Goal: Information Seeking & Learning: Learn about a topic

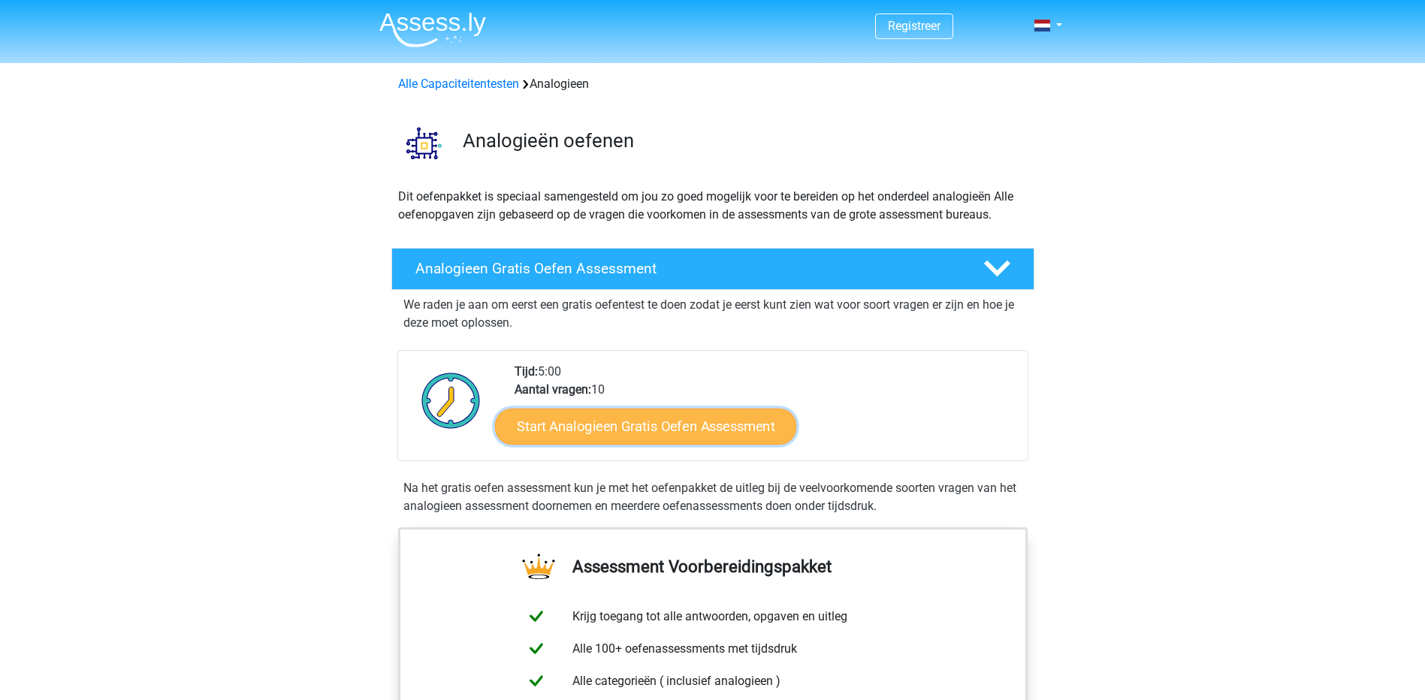
click at [685, 423] on link "Start Analogieen Gratis Oefen Assessment" at bounding box center [645, 426] width 301 height 36
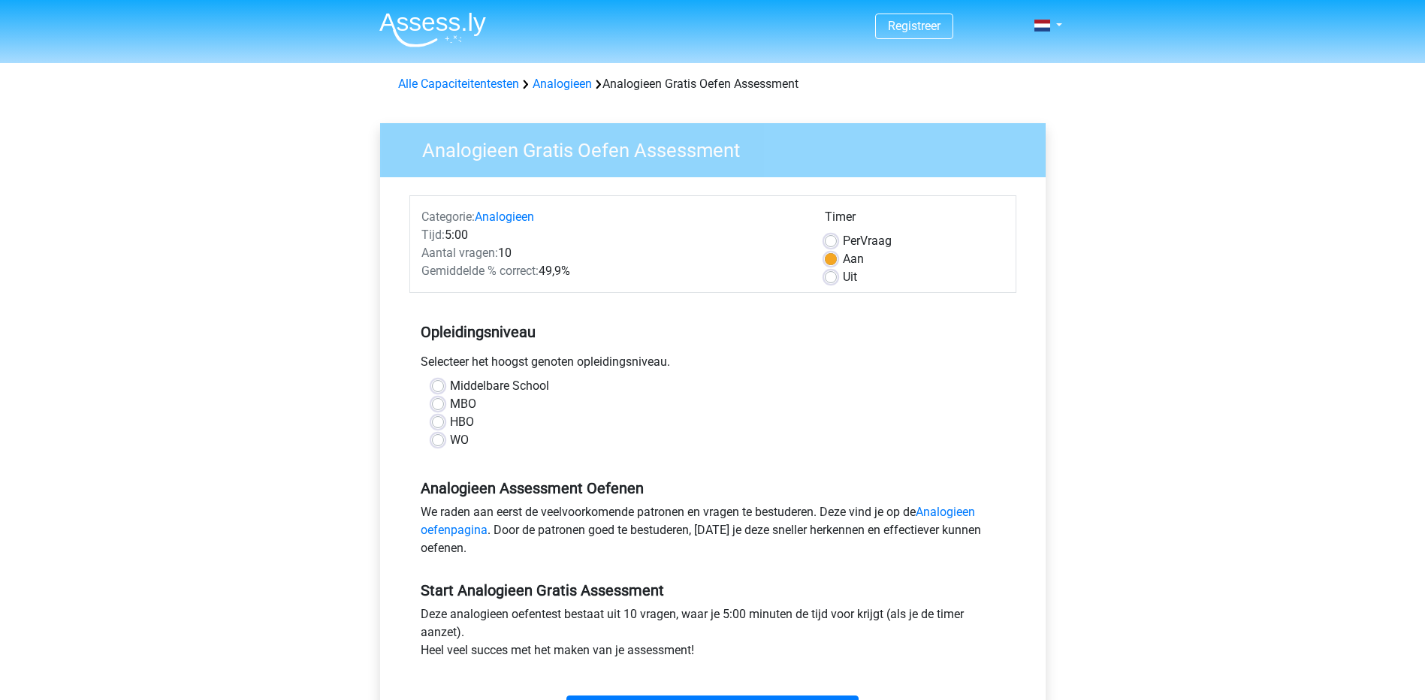
click at [450, 440] on label "WO" at bounding box center [459, 440] width 19 height 18
click at [441, 440] on input "WO" at bounding box center [438, 438] width 12 height 15
radio input "true"
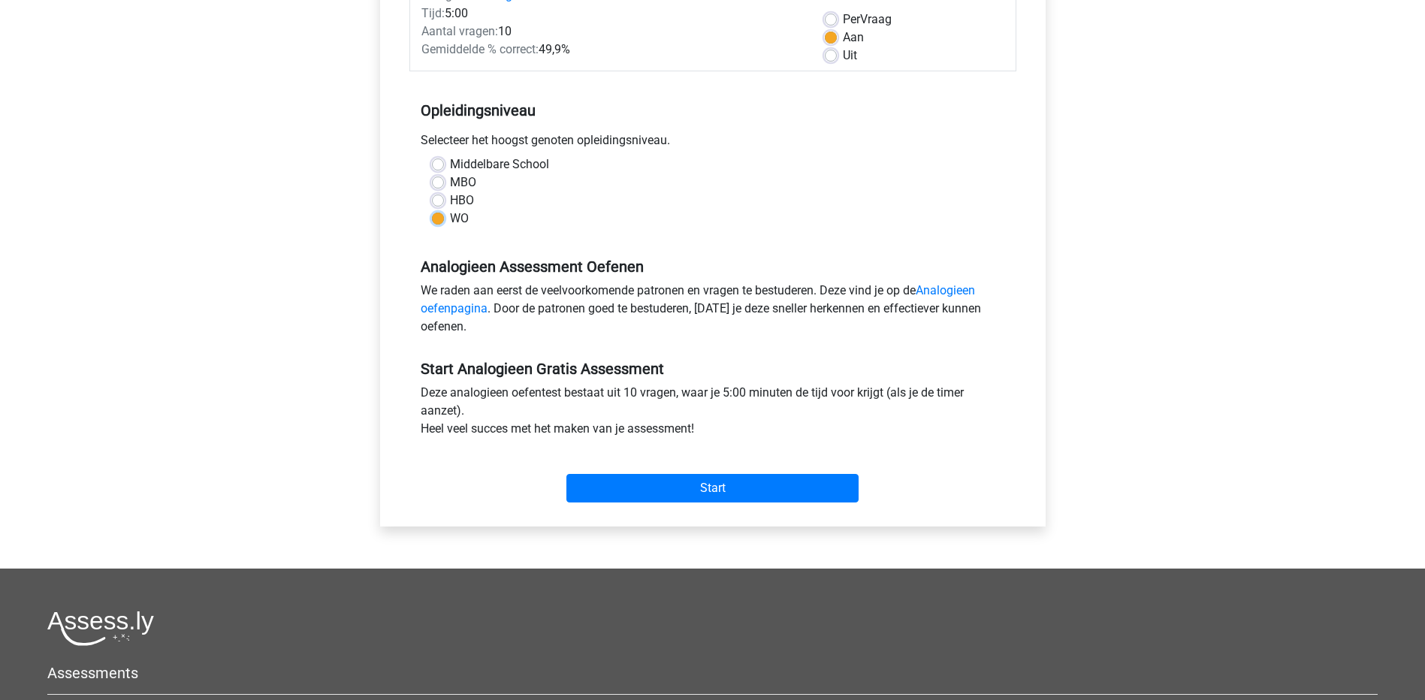
scroll to position [301, 0]
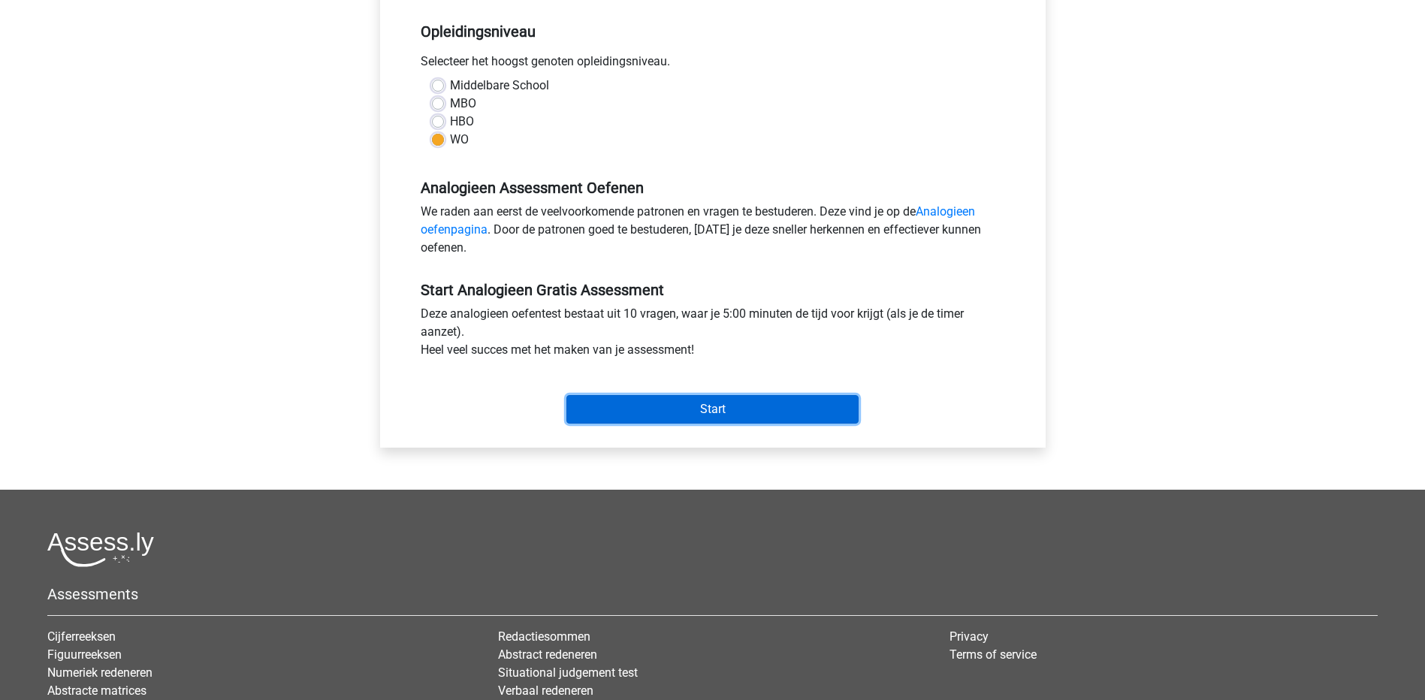
click at [733, 399] on input "Start" at bounding box center [712, 409] width 292 height 29
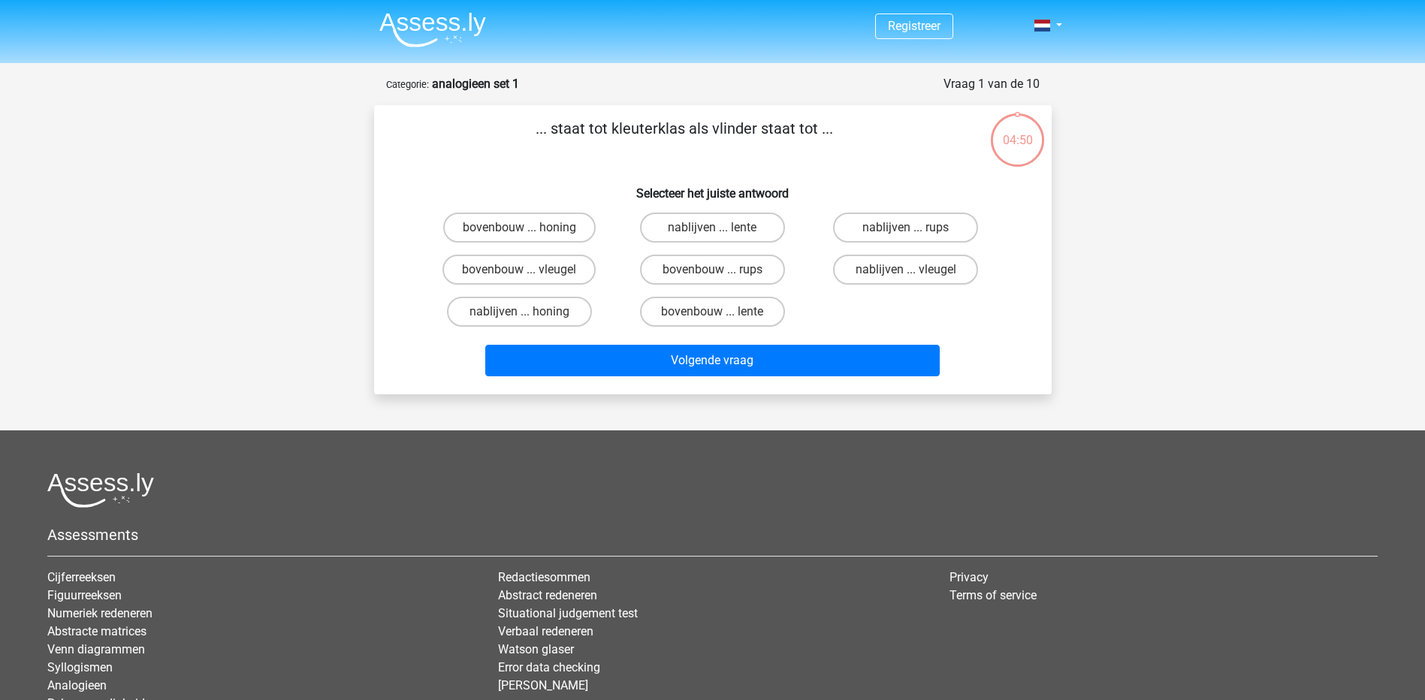
click at [713, 272] on input "bovenbouw ... rups" at bounding box center [717, 275] width 10 height 10
radio input "true"
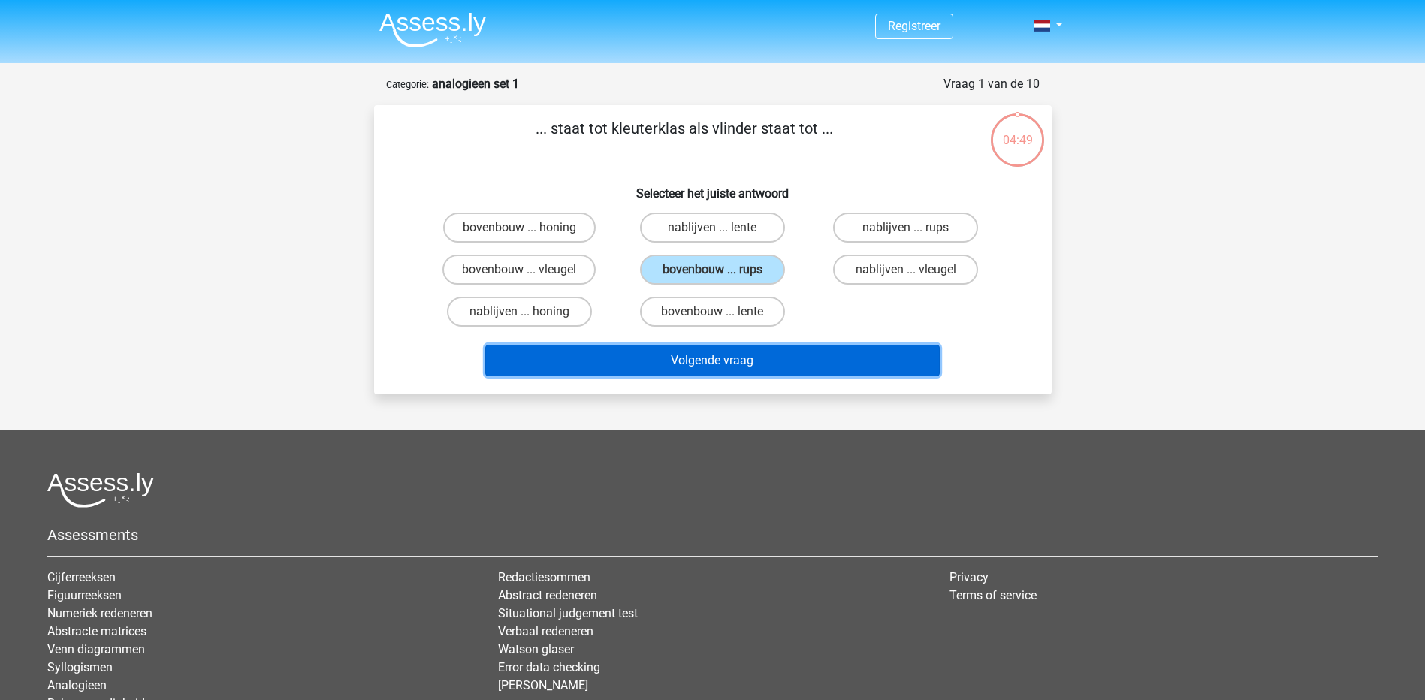
click at [721, 366] on button "Volgende vraag" at bounding box center [712, 361] width 455 height 32
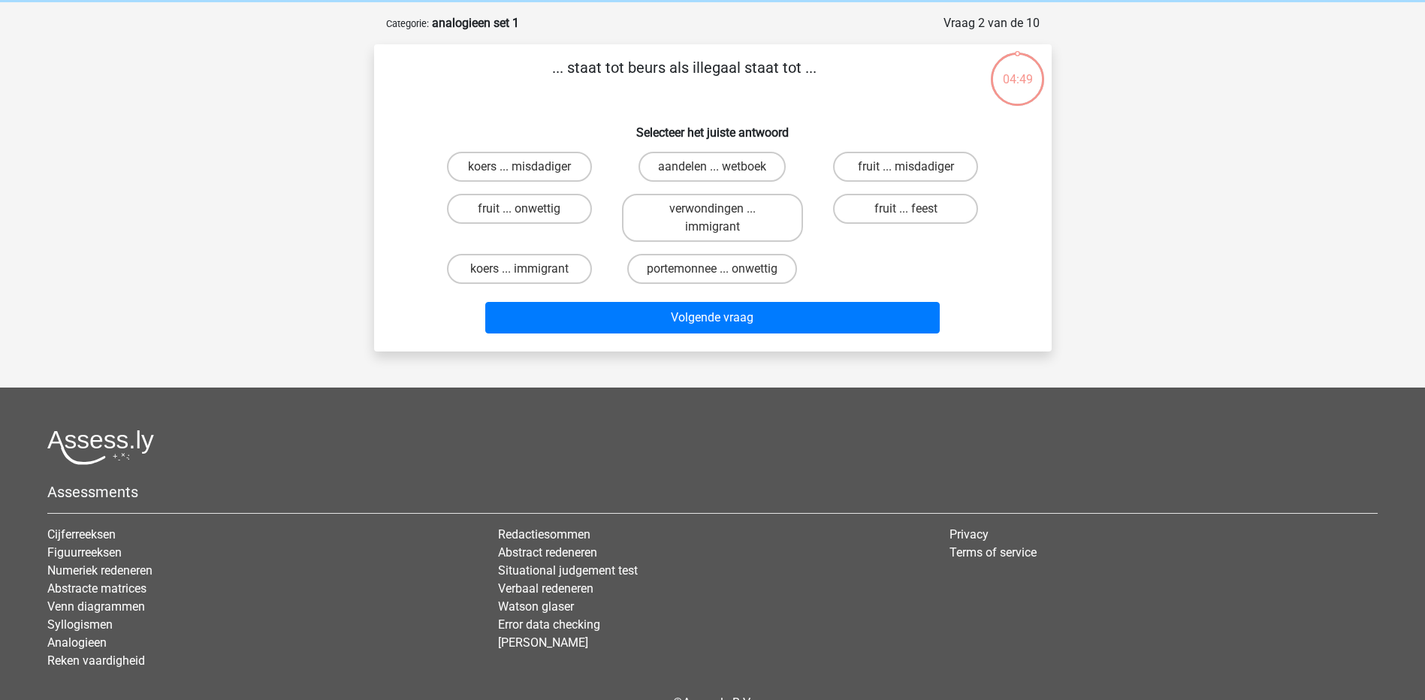
scroll to position [75, 0]
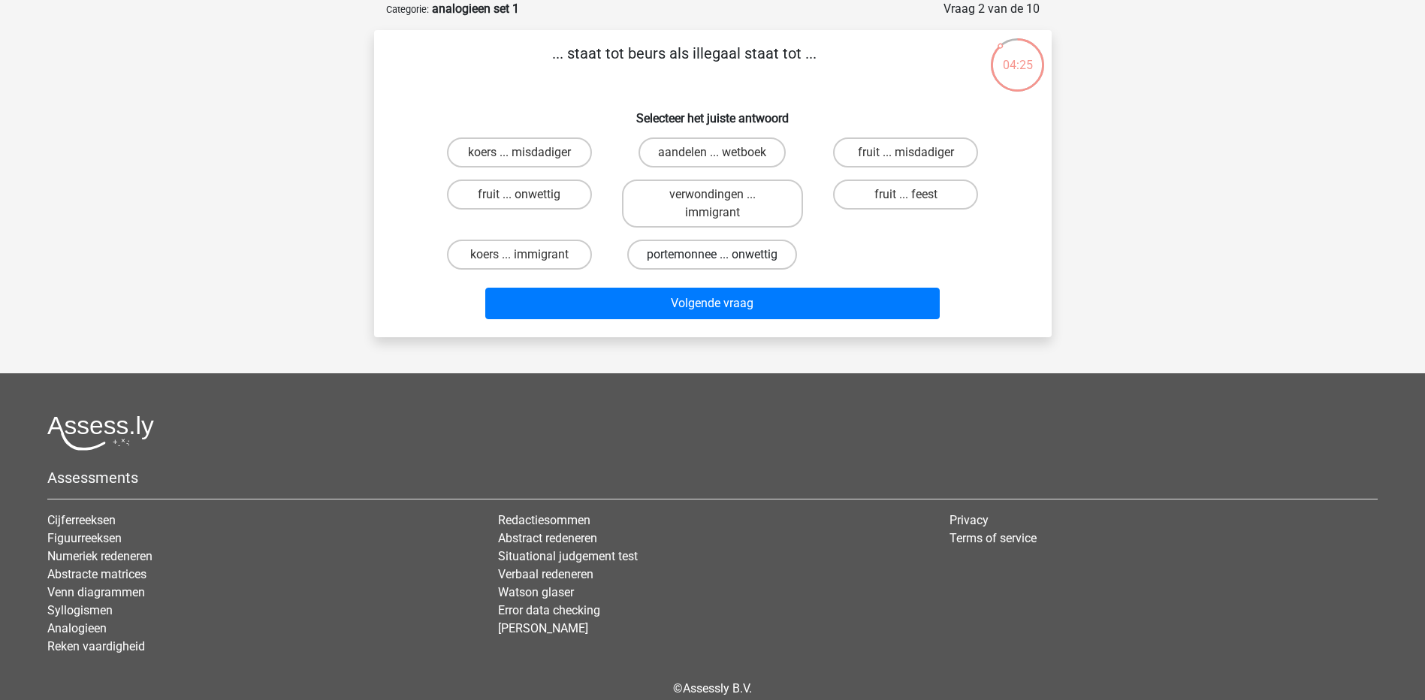
click at [720, 253] on label "portemonnee ... onwettig" at bounding box center [712, 255] width 170 height 30
click at [720, 255] on input "portemonnee ... onwettig" at bounding box center [717, 260] width 10 height 10
radio input "true"
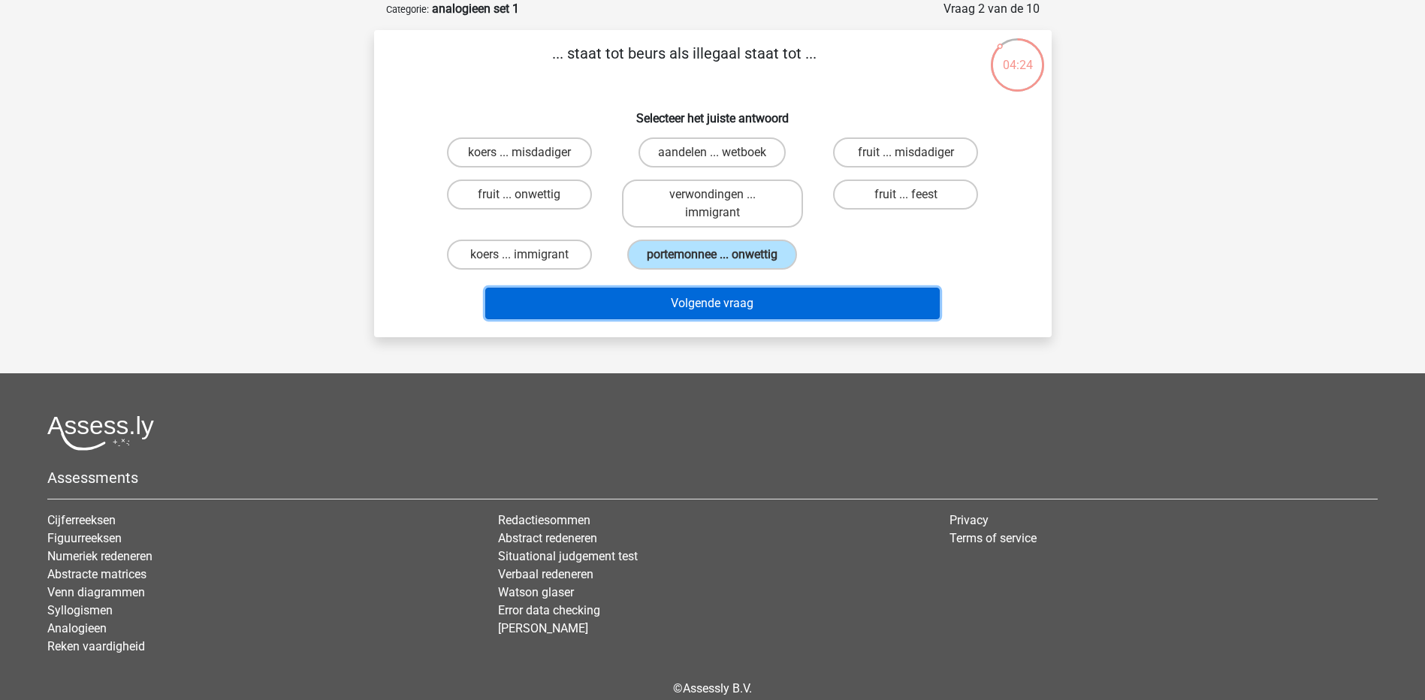
click at [710, 301] on button "Volgende vraag" at bounding box center [712, 304] width 455 height 32
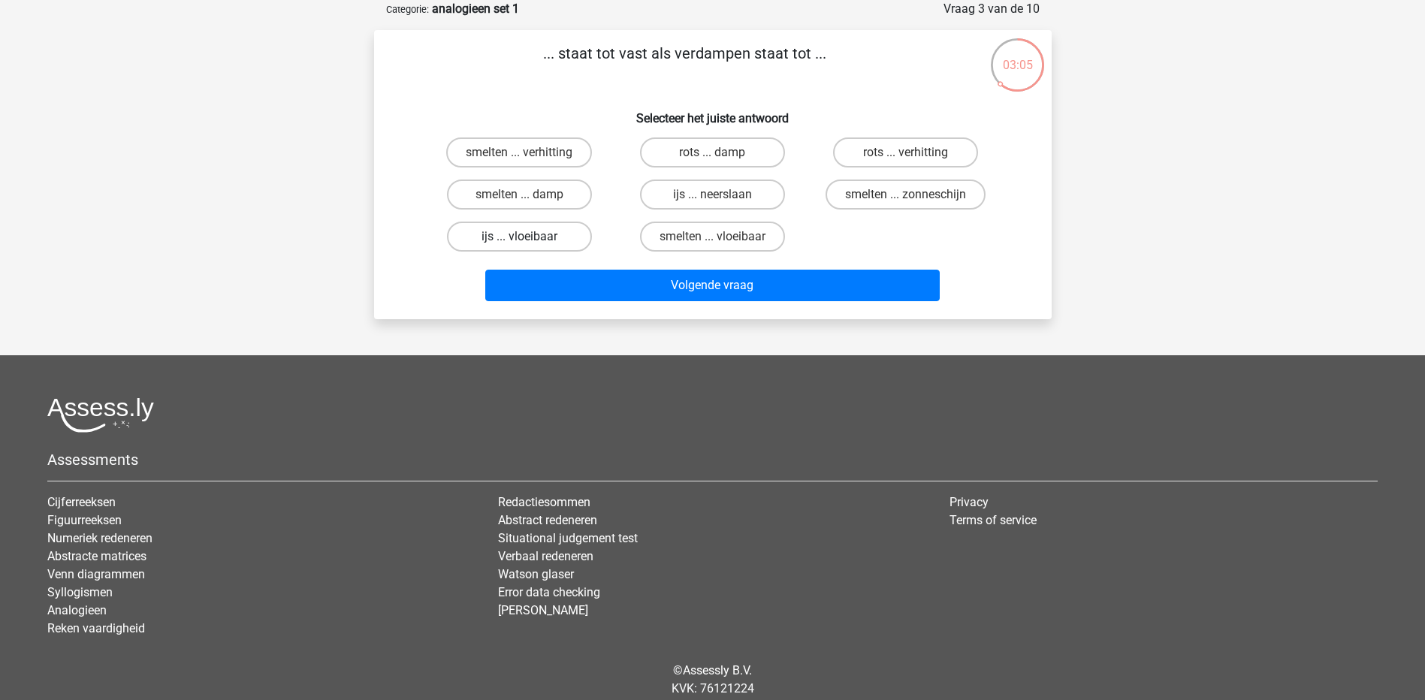
click at [517, 236] on label "ijs ... vloeibaar" at bounding box center [519, 237] width 145 height 30
click at [519, 237] on input "ijs ... vloeibaar" at bounding box center [524, 242] width 10 height 10
radio input "true"
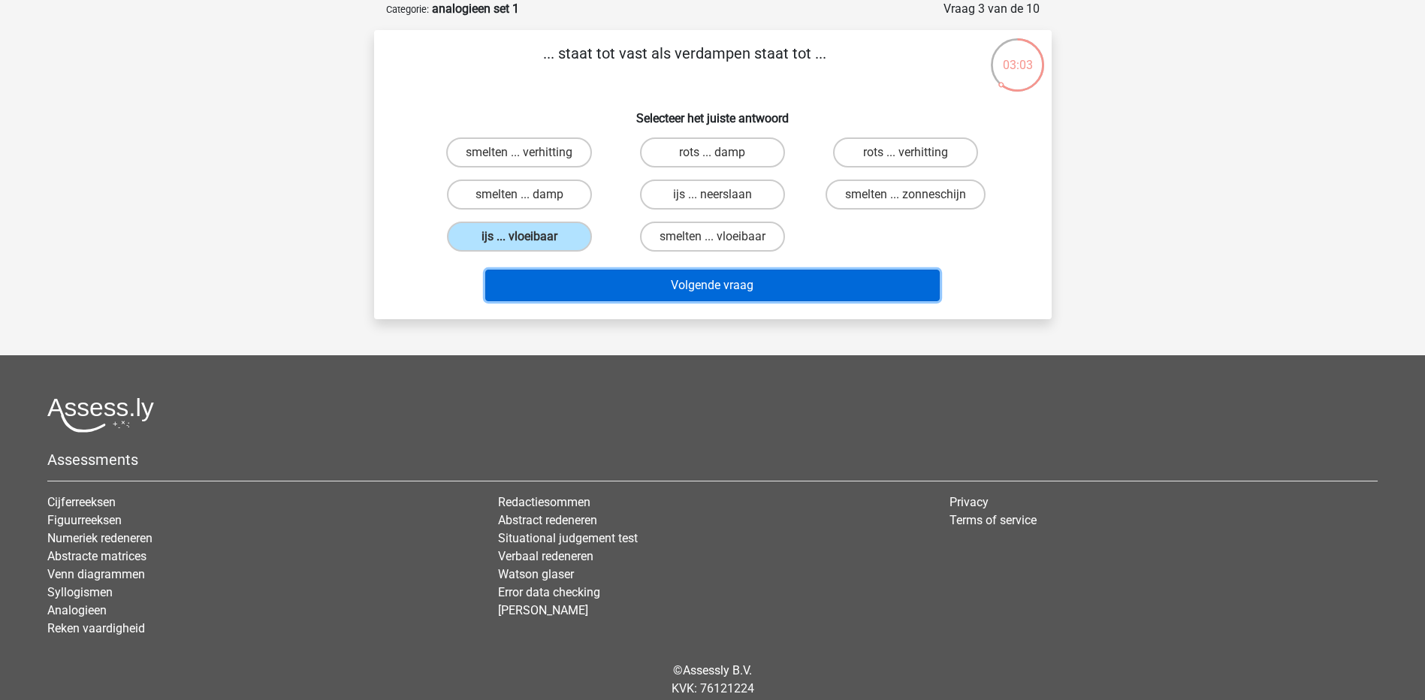
click at [746, 283] on button "Volgende vraag" at bounding box center [712, 286] width 455 height 32
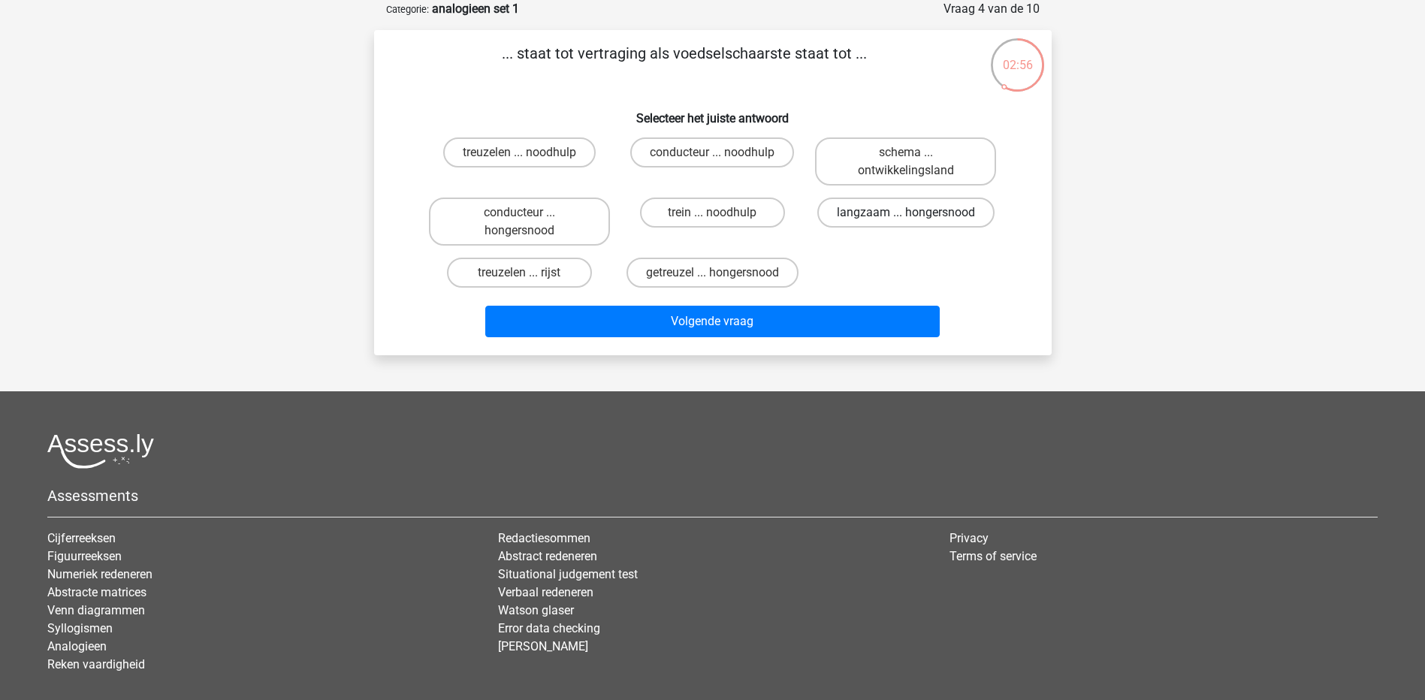
click at [925, 218] on label "langzaam ... hongersnood" at bounding box center [905, 213] width 177 height 30
click at [916, 218] on input "langzaam ... hongersnood" at bounding box center [911, 218] width 10 height 10
radio input "true"
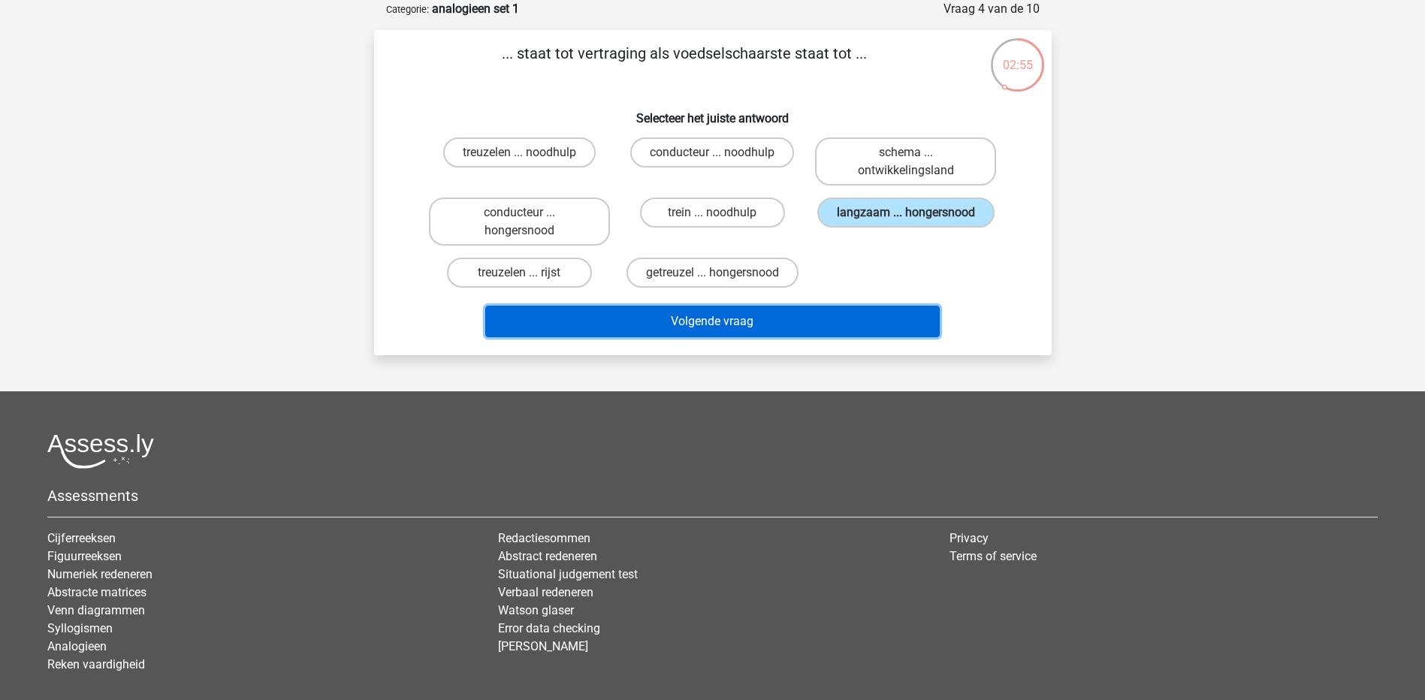
click at [754, 322] on button "Volgende vraag" at bounding box center [712, 322] width 455 height 32
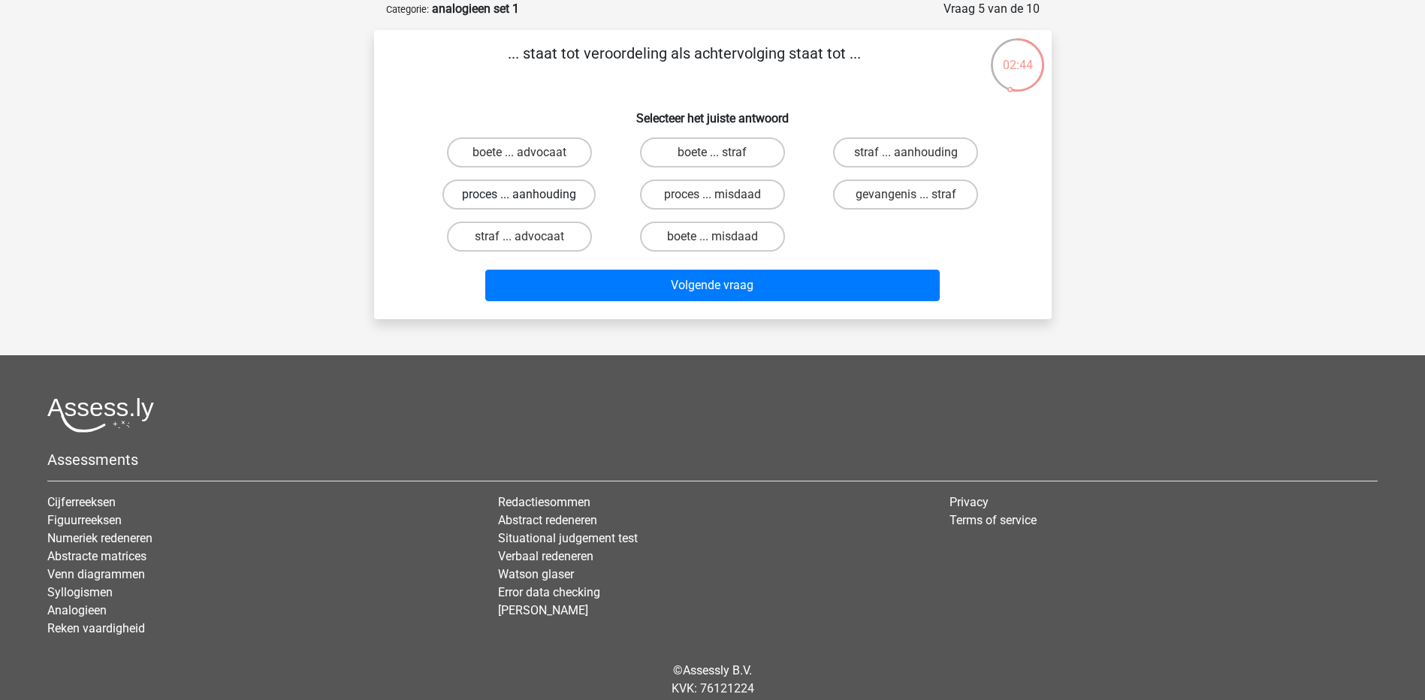
click at [539, 200] on label "proces ... aanhouding" at bounding box center [518, 195] width 153 height 30
click at [529, 200] on input "proces ... aanhouding" at bounding box center [524, 200] width 10 height 10
radio input "true"
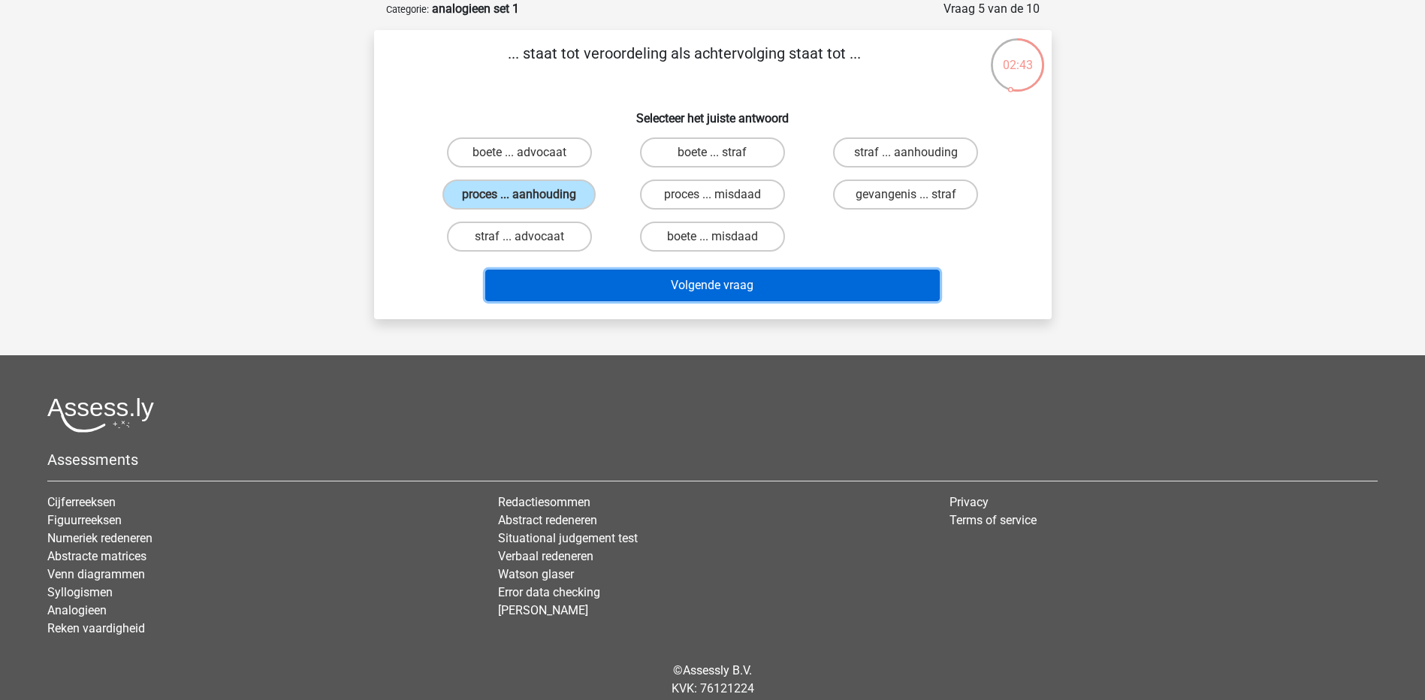
click at [700, 285] on button "Volgende vraag" at bounding box center [712, 286] width 455 height 32
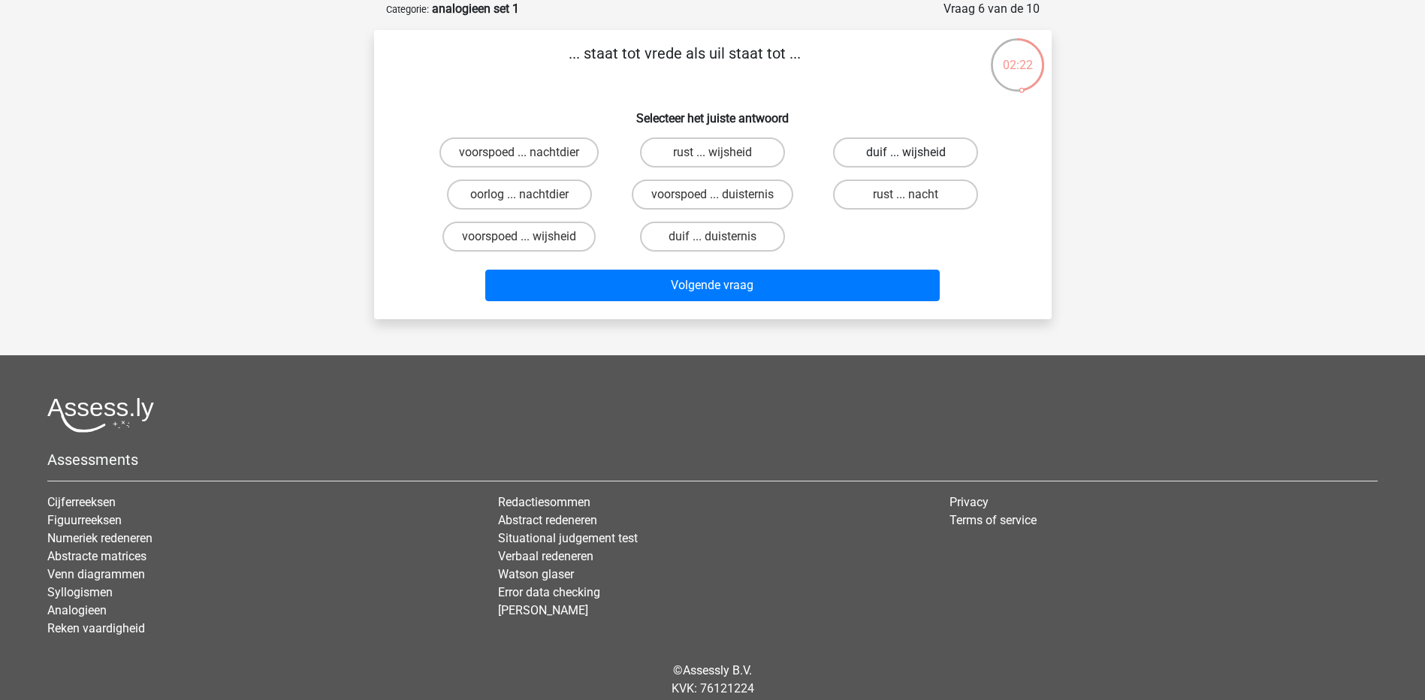
click at [900, 156] on label "duif ... wijsheid" at bounding box center [905, 152] width 145 height 30
click at [906, 156] on input "duif ... wijsheid" at bounding box center [911, 158] width 10 height 10
radio input "true"
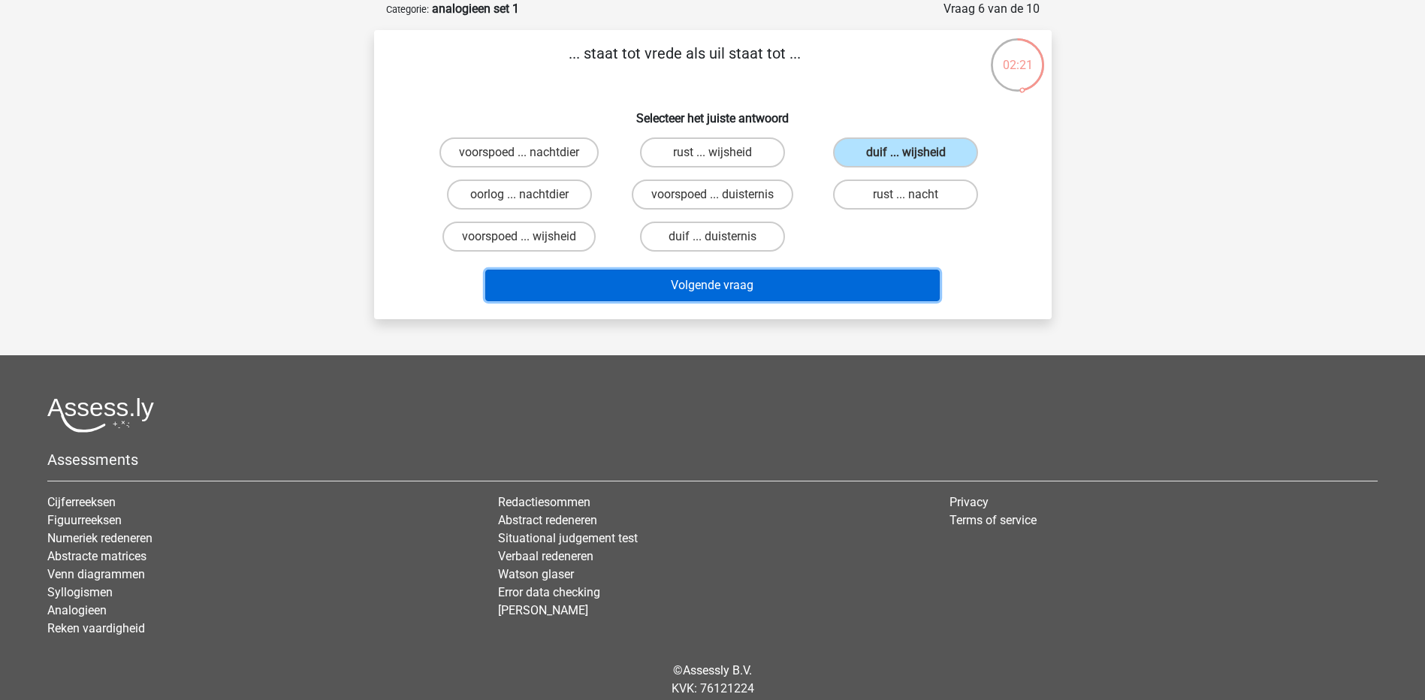
click at [788, 289] on button "Volgende vraag" at bounding box center [712, 286] width 455 height 32
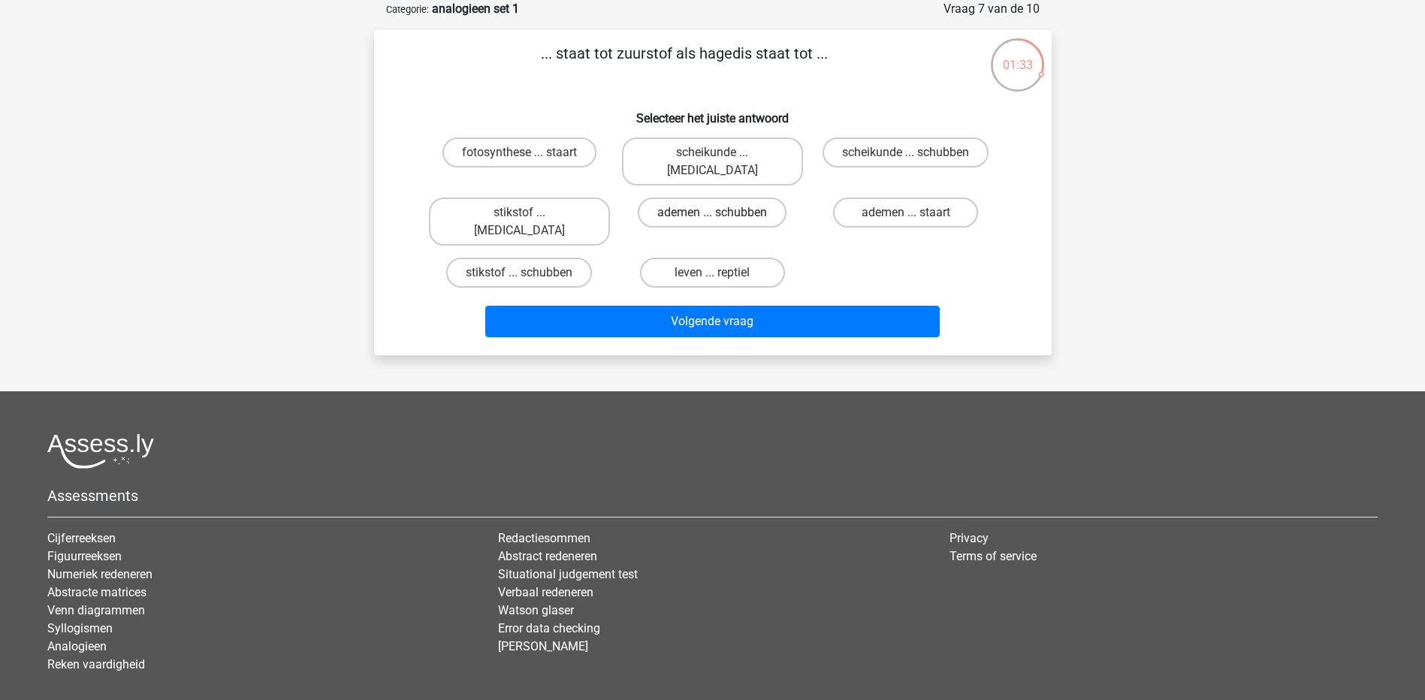
click at [688, 198] on label "ademen ... schubben" at bounding box center [712, 213] width 149 height 30
click at [712, 213] on input "ademen ... schubben" at bounding box center [717, 218] width 10 height 10
radio input "true"
click at [534, 258] on label "stikstof ... schubben" at bounding box center [519, 273] width 146 height 30
click at [529, 273] on input "stikstof ... schubben" at bounding box center [524, 278] width 10 height 10
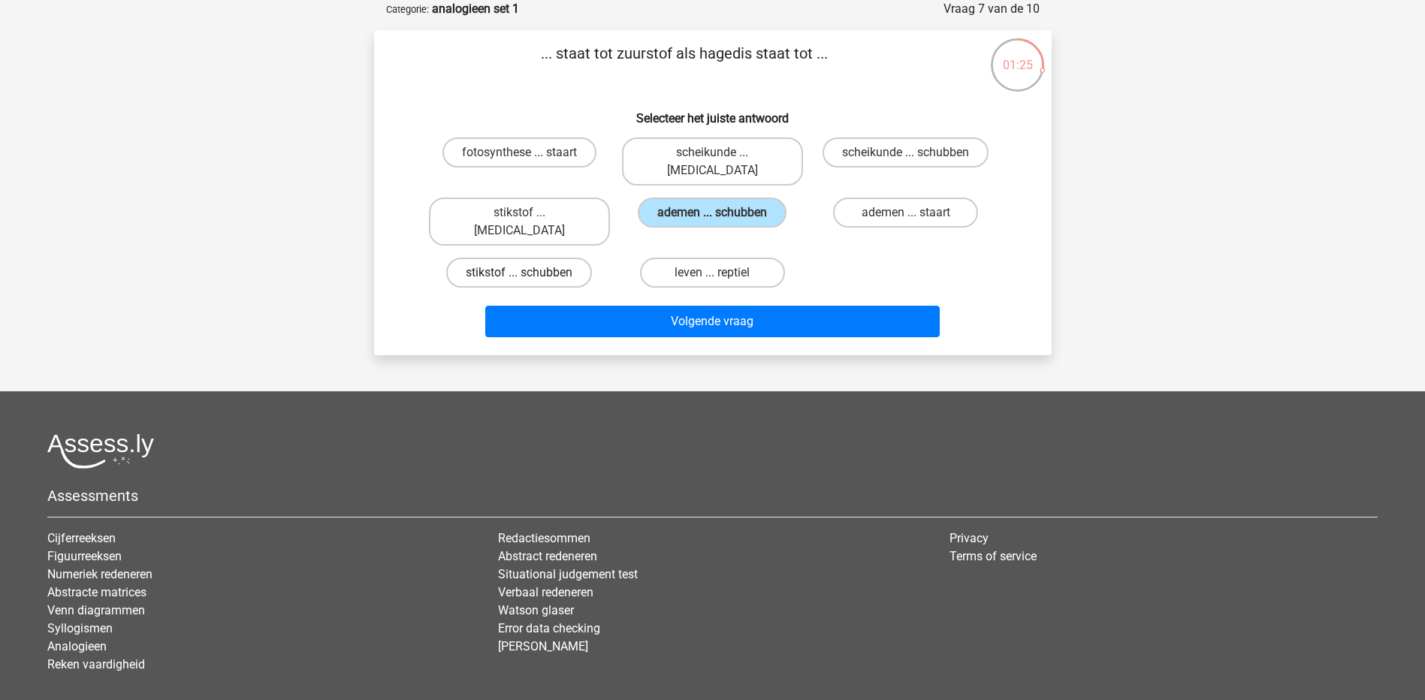
radio input "true"
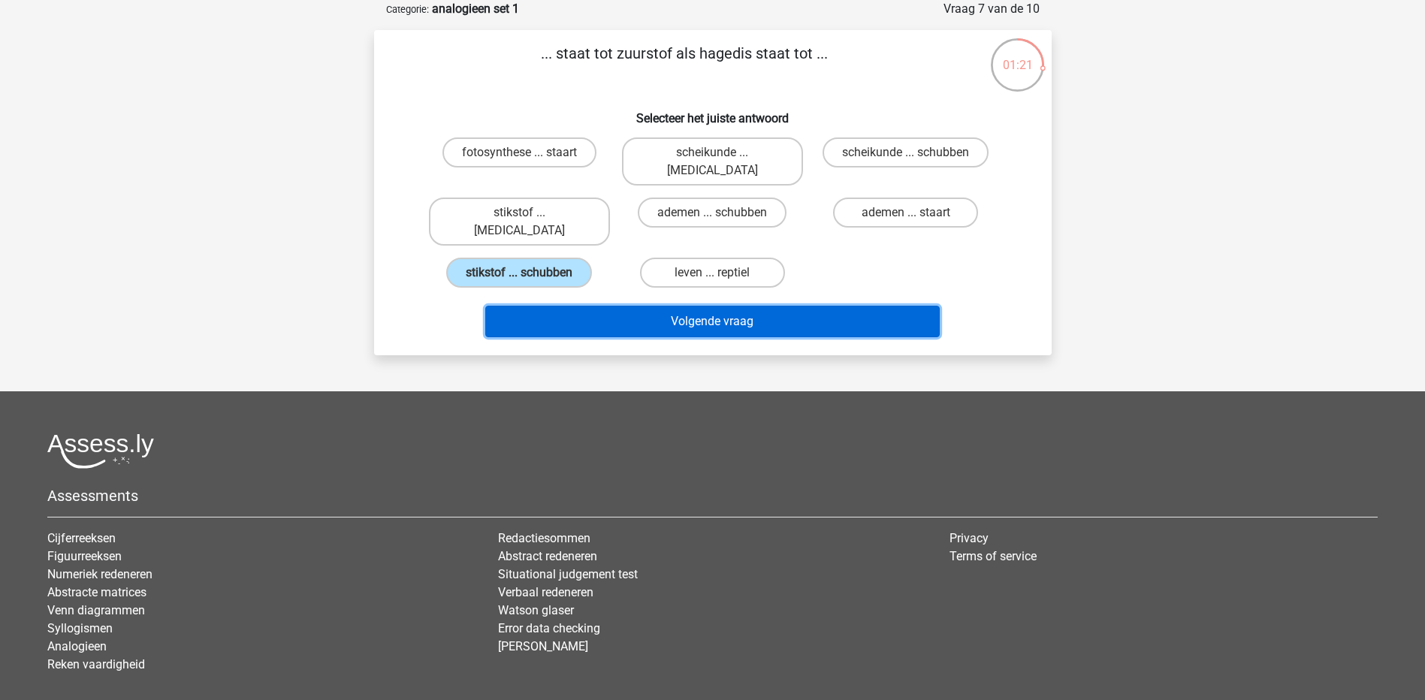
click at [676, 306] on button "Volgende vraag" at bounding box center [712, 322] width 455 height 32
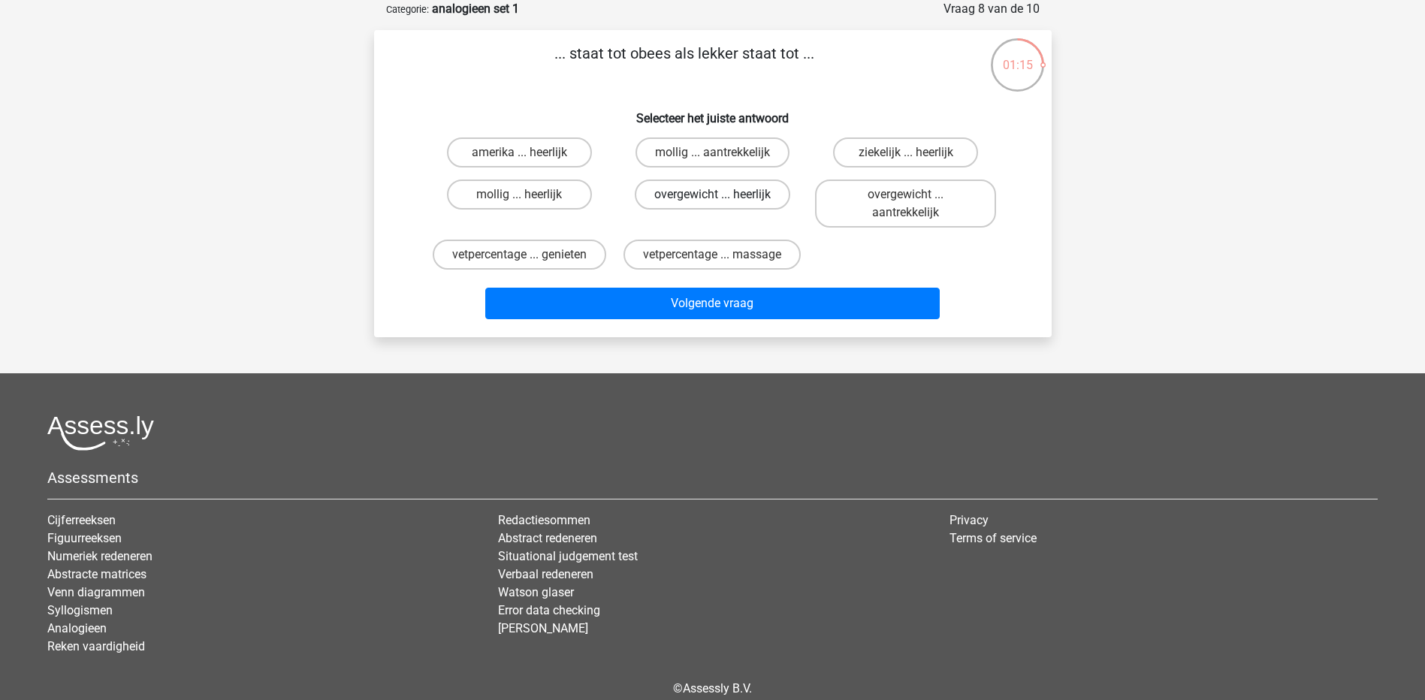
click at [678, 195] on label "overgewicht ... heerlijk" at bounding box center [713, 195] width 156 height 30
click at [712, 195] on input "overgewicht ... heerlijk" at bounding box center [717, 200] width 10 height 10
radio input "true"
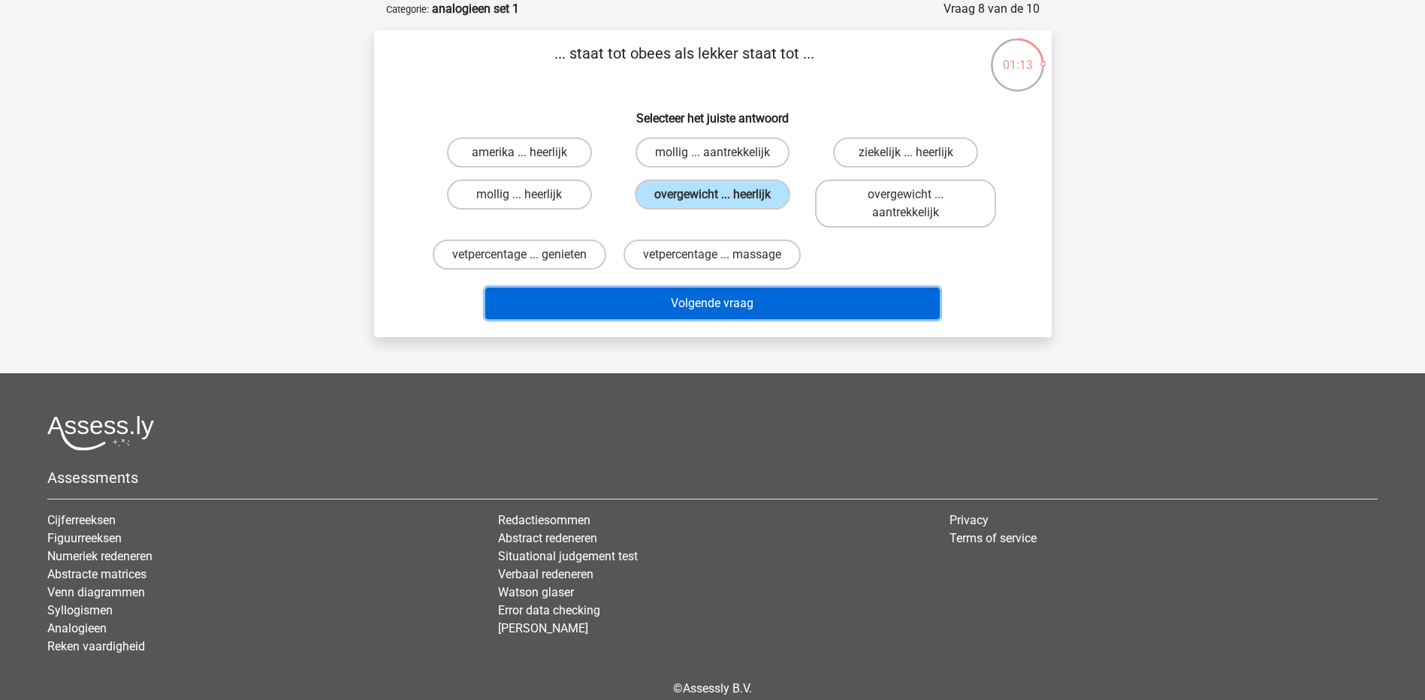
click at [714, 310] on button "Volgende vraag" at bounding box center [712, 304] width 455 height 32
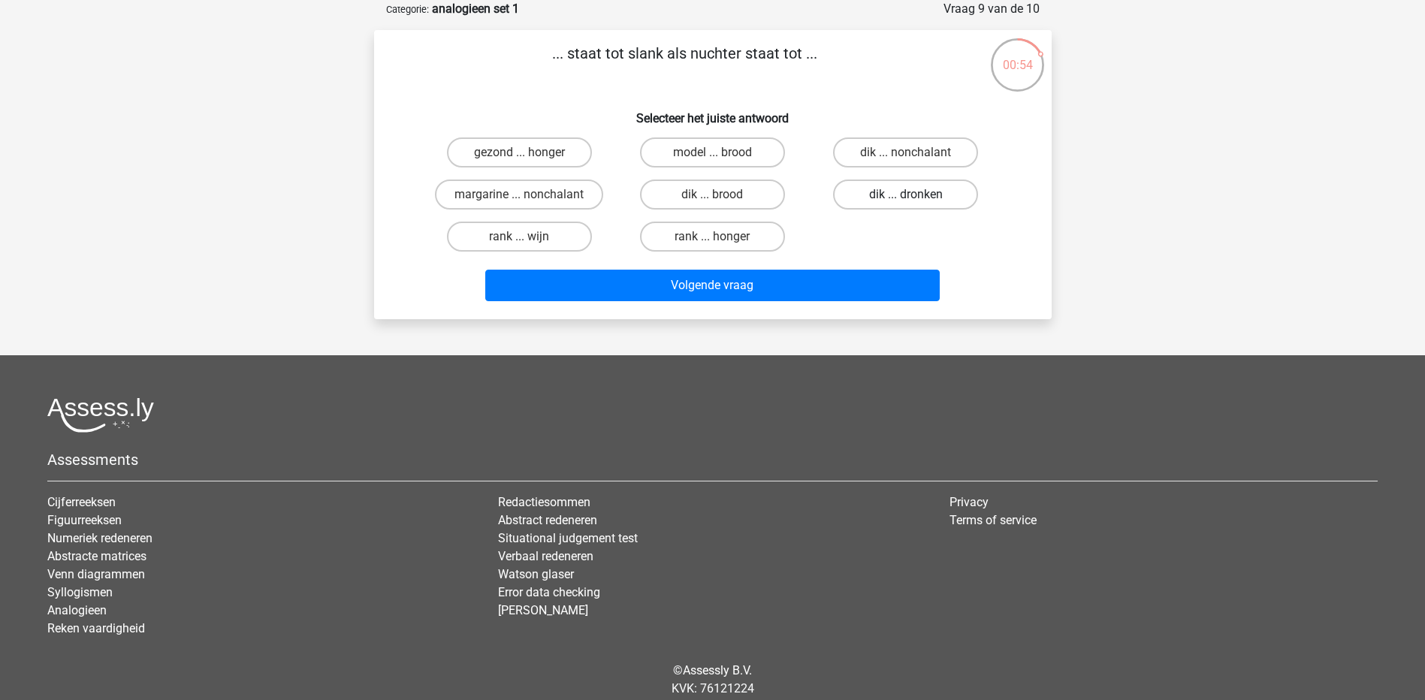
click at [901, 196] on label "dik ... dronken" at bounding box center [905, 195] width 145 height 30
click at [906, 196] on input "dik ... dronken" at bounding box center [911, 200] width 10 height 10
radio input "true"
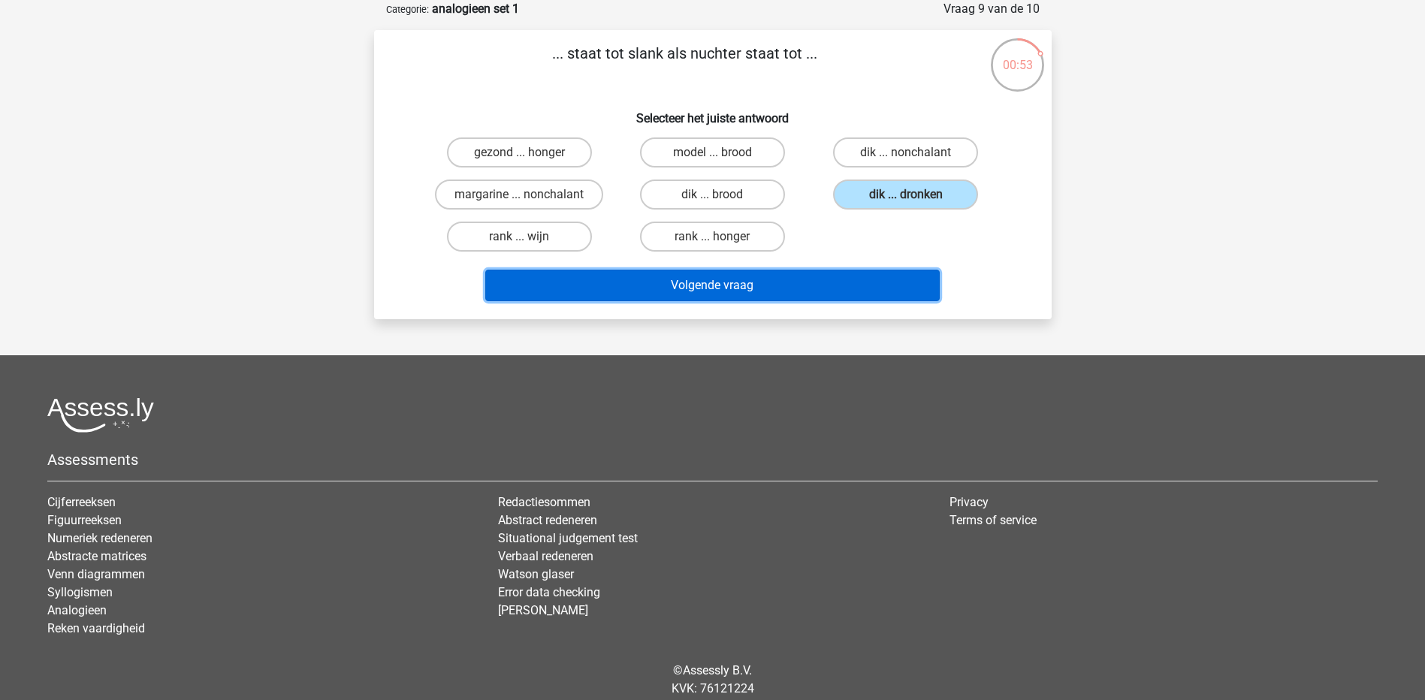
click at [713, 282] on button "Volgende vraag" at bounding box center [712, 286] width 455 height 32
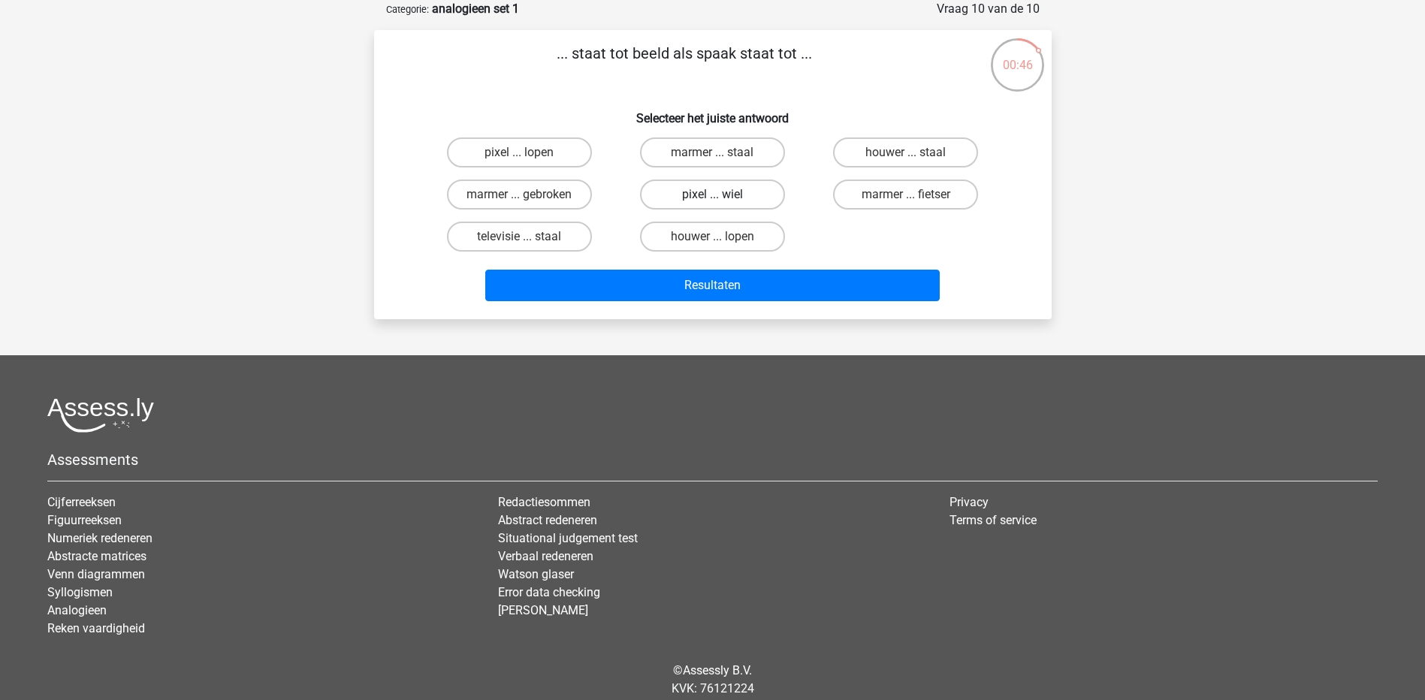
click at [731, 197] on label "pixel ... wiel" at bounding box center [712, 195] width 145 height 30
click at [722, 197] on input "pixel ... wiel" at bounding box center [717, 200] width 10 height 10
radio input "true"
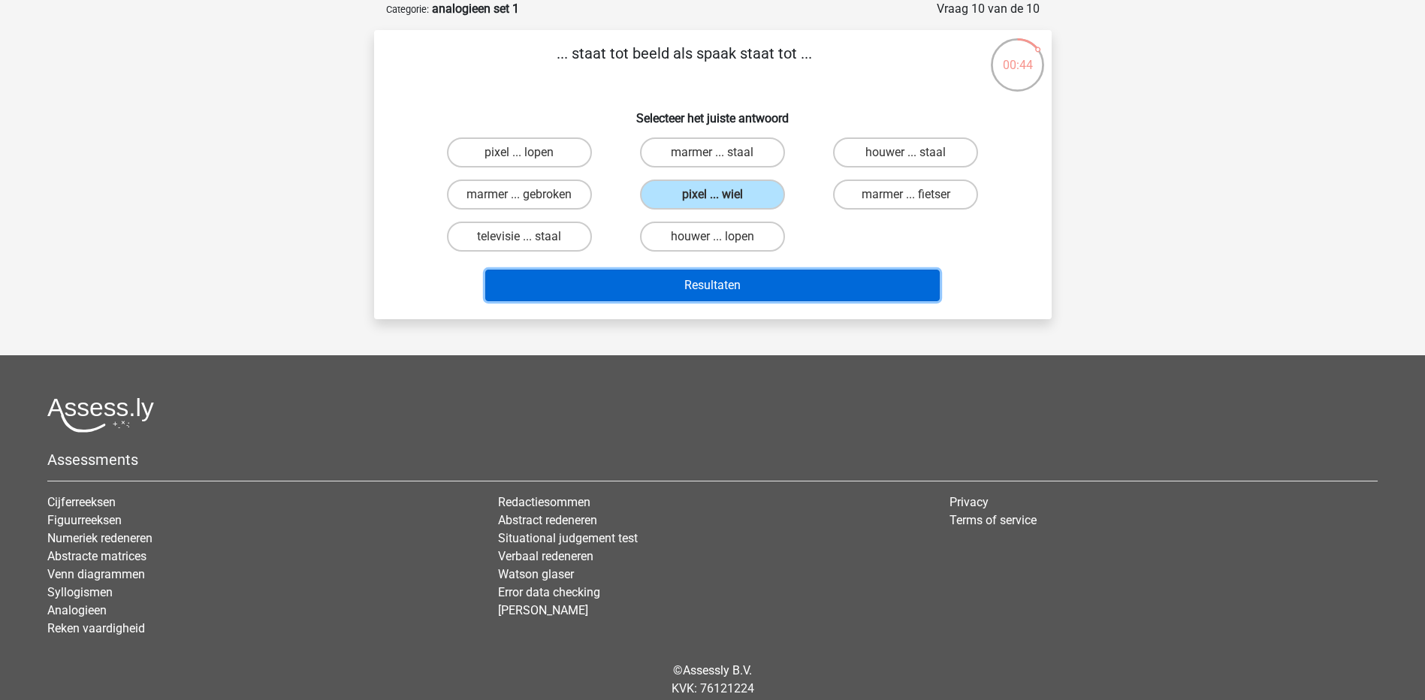
click at [742, 287] on button "Resultaten" at bounding box center [712, 286] width 455 height 32
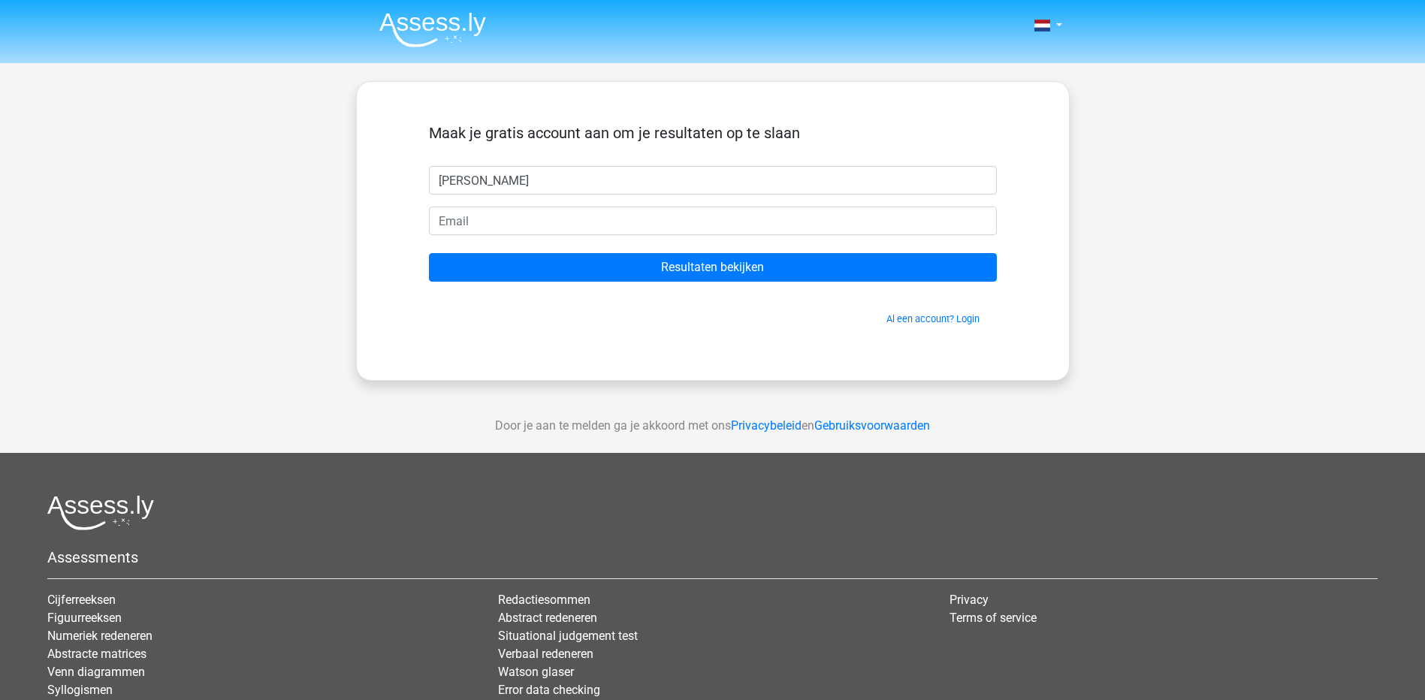
type input "angela"
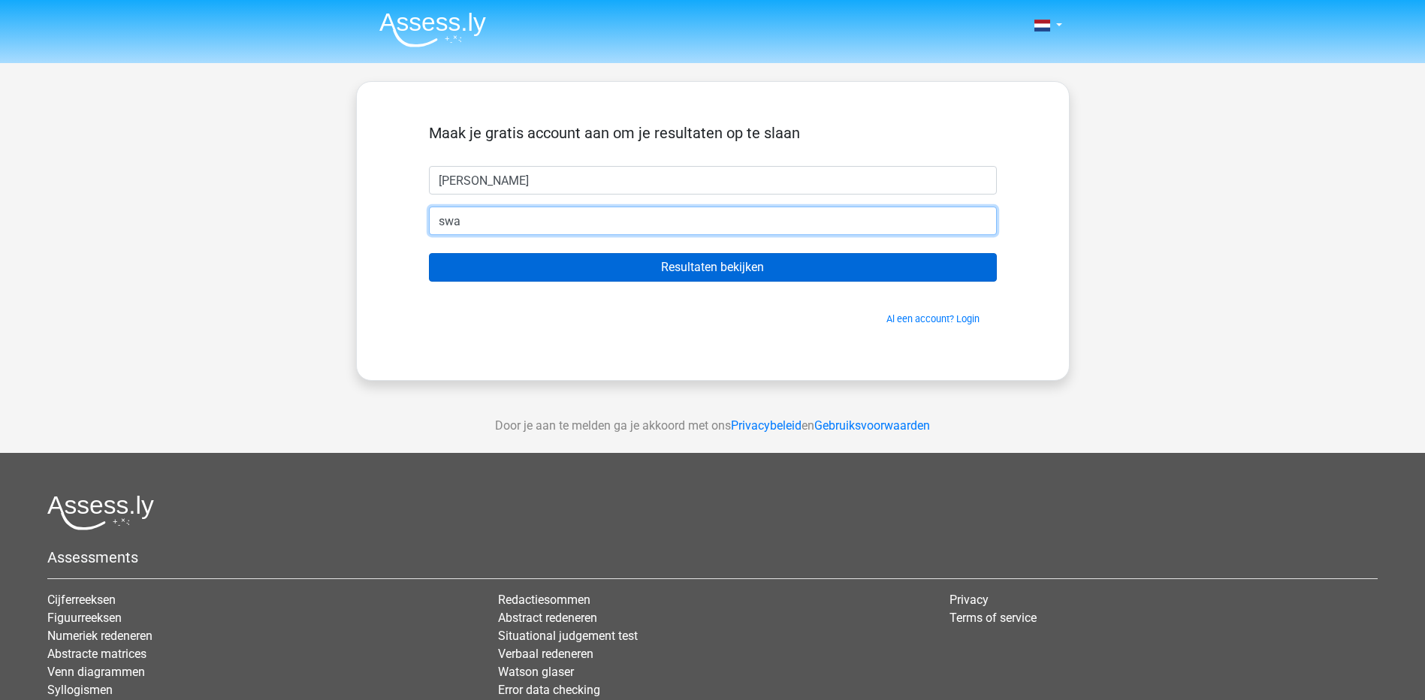
type input "swa"
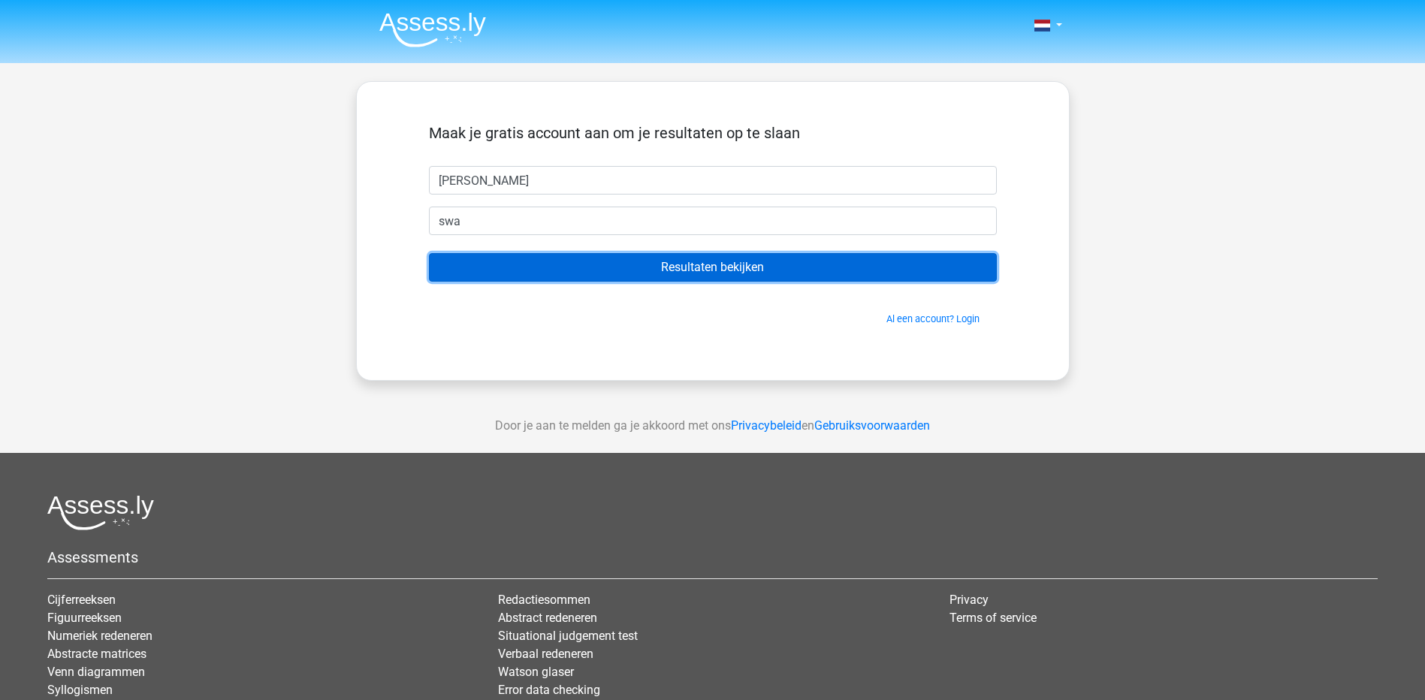
click at [704, 261] on input "Resultaten bekijken" at bounding box center [713, 267] width 568 height 29
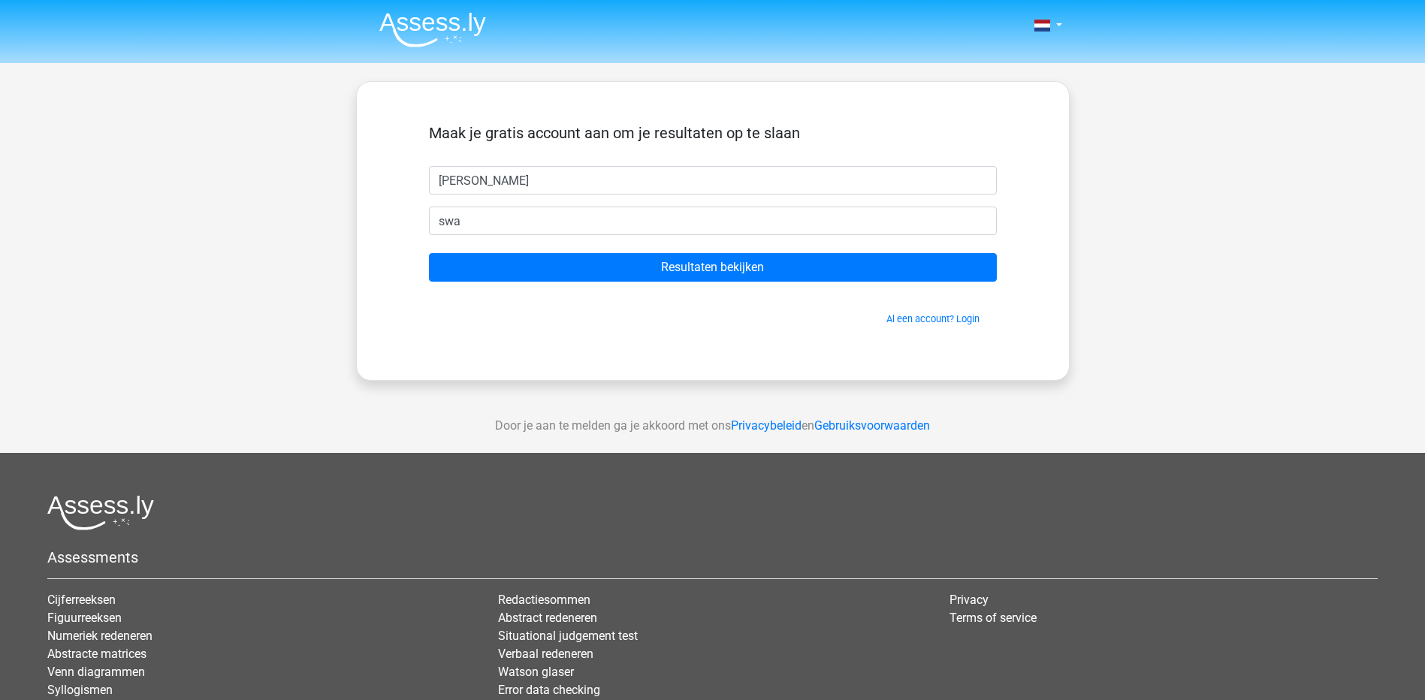
click at [1053, 291] on div "Maak je gratis account aan om je resultaten op te slaan angela swa Resultaten b…" at bounding box center [713, 231] width 714 height 300
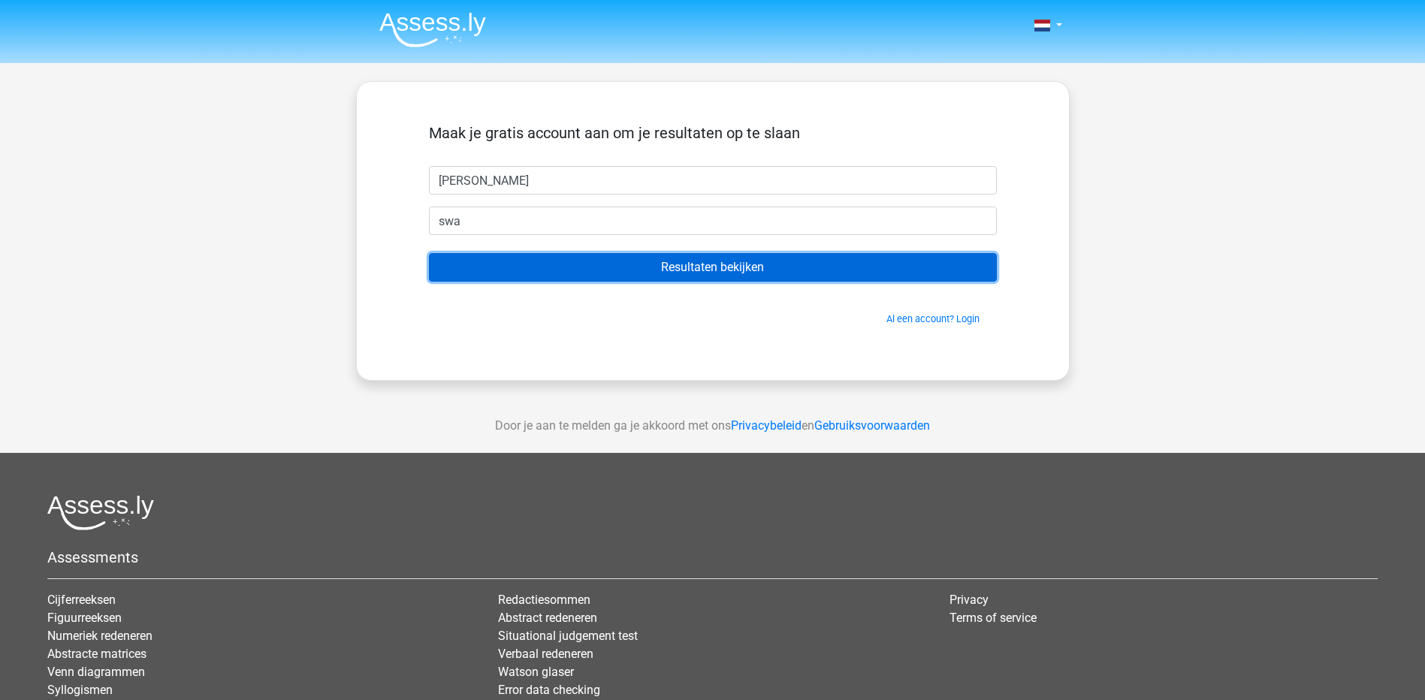
click at [686, 264] on input "Resultaten bekijken" at bounding box center [713, 267] width 568 height 29
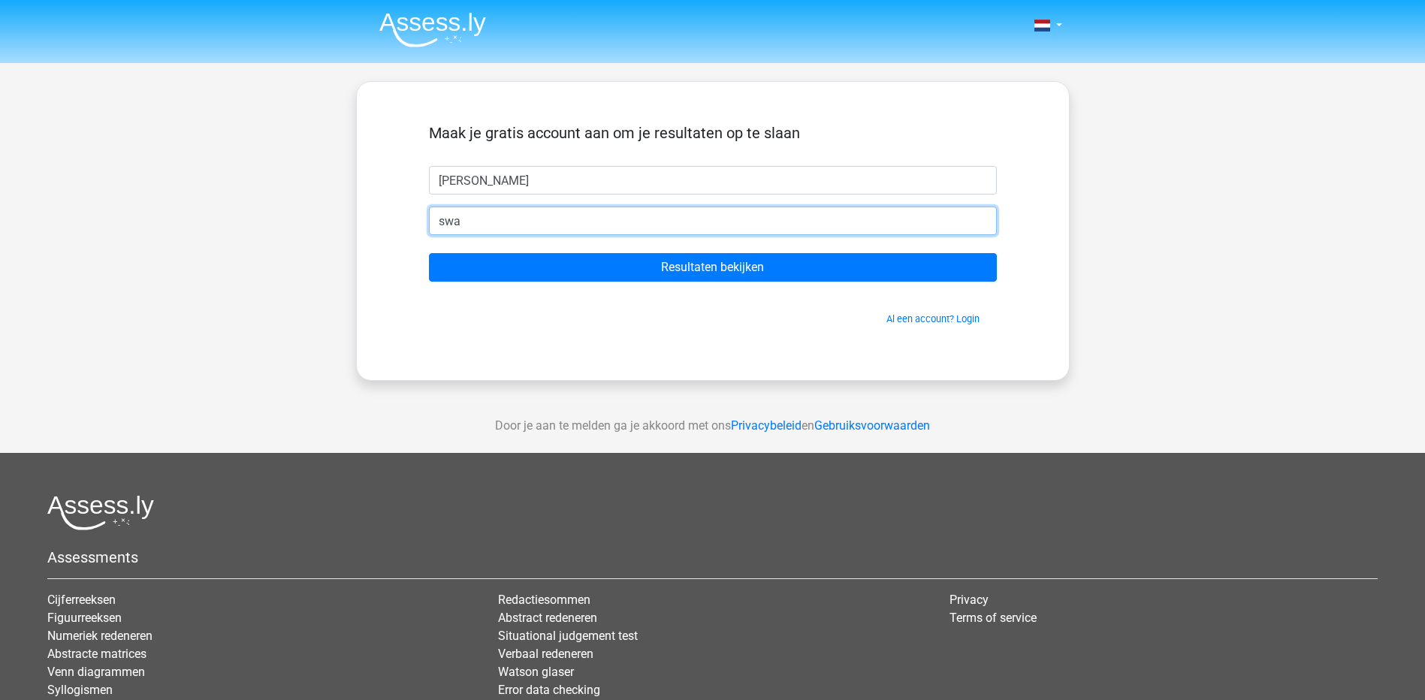
click at [566, 223] on input "swa" at bounding box center [713, 221] width 568 height 29
drag, startPoint x: 383, startPoint y: 222, endPoint x: 217, endPoint y: 211, distance: 166.4
click at [217, 211] on div "Nederlands English swa" at bounding box center [712, 425] width 1425 height 850
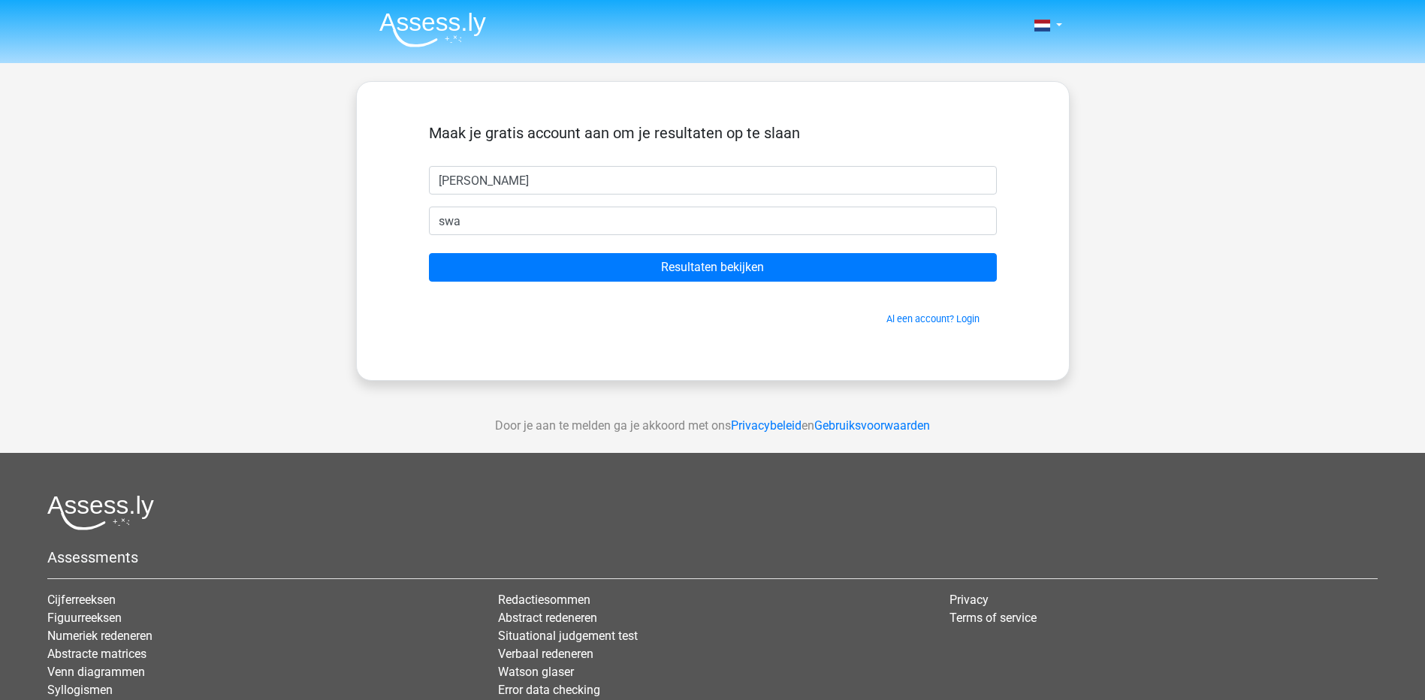
click at [225, 204] on div "Nederlands English swa" at bounding box center [712, 425] width 1425 height 850
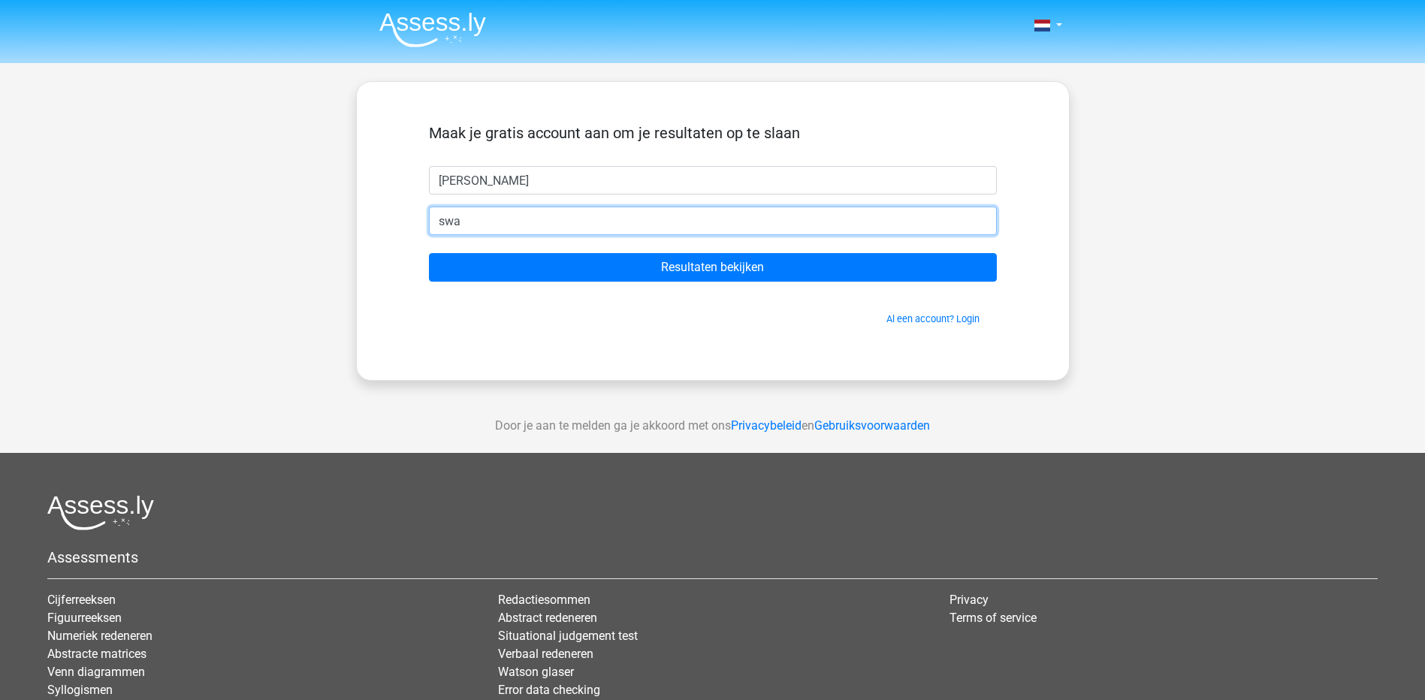
drag, startPoint x: 479, startPoint y: 221, endPoint x: 279, endPoint y: 213, distance: 200.8
click at [280, 214] on div "Nederlands English swa" at bounding box center [712, 425] width 1425 height 850
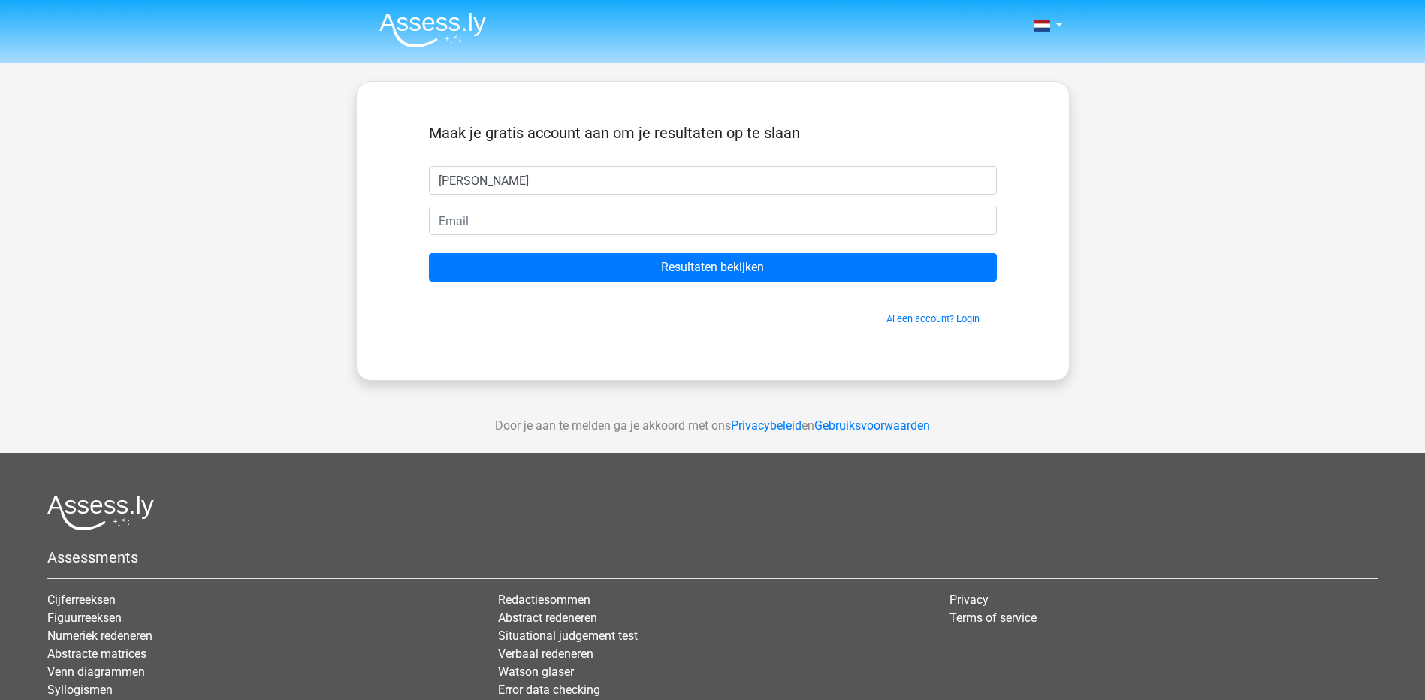
drag, startPoint x: 226, startPoint y: 226, endPoint x: 293, endPoint y: 215, distance: 67.8
click at [224, 223] on div "Nederlands English" at bounding box center [712, 425] width 1425 height 850
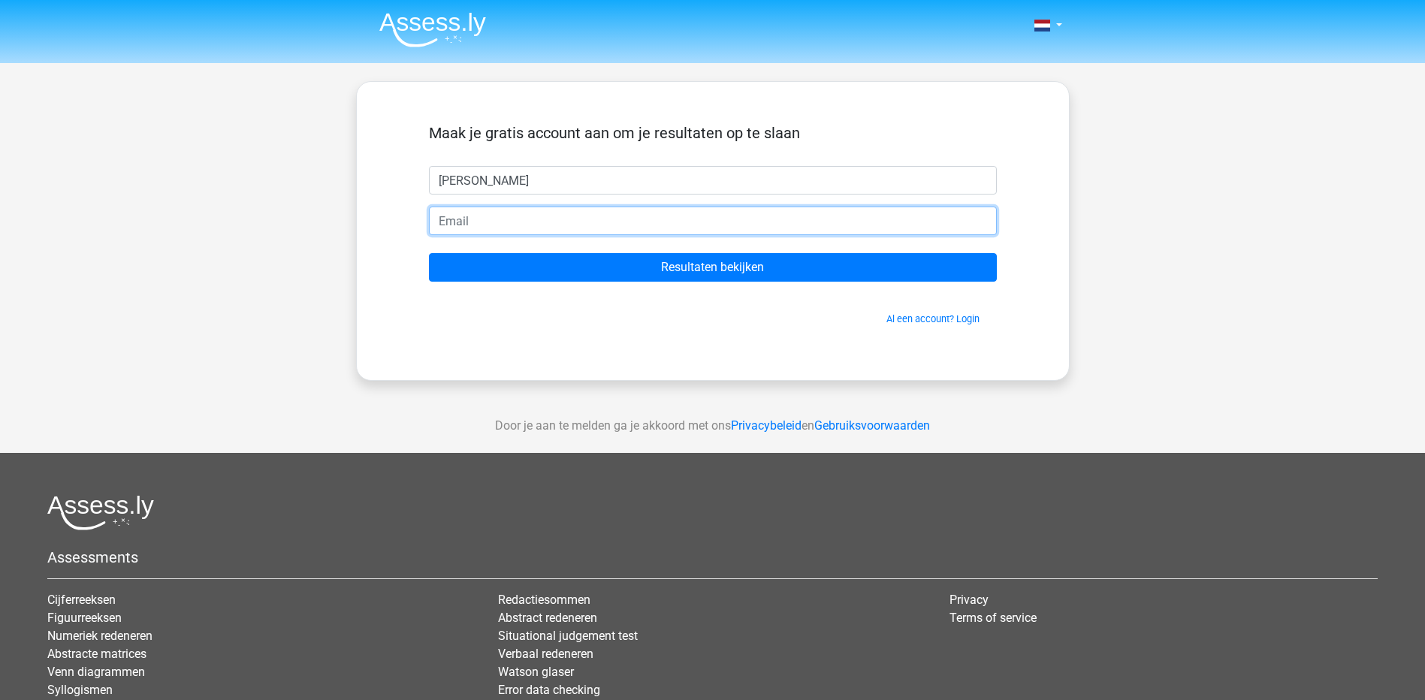
drag, startPoint x: 523, startPoint y: 228, endPoint x: 512, endPoint y: 219, distance: 13.9
click at [521, 227] on input "email" at bounding box center [713, 221] width 568 height 29
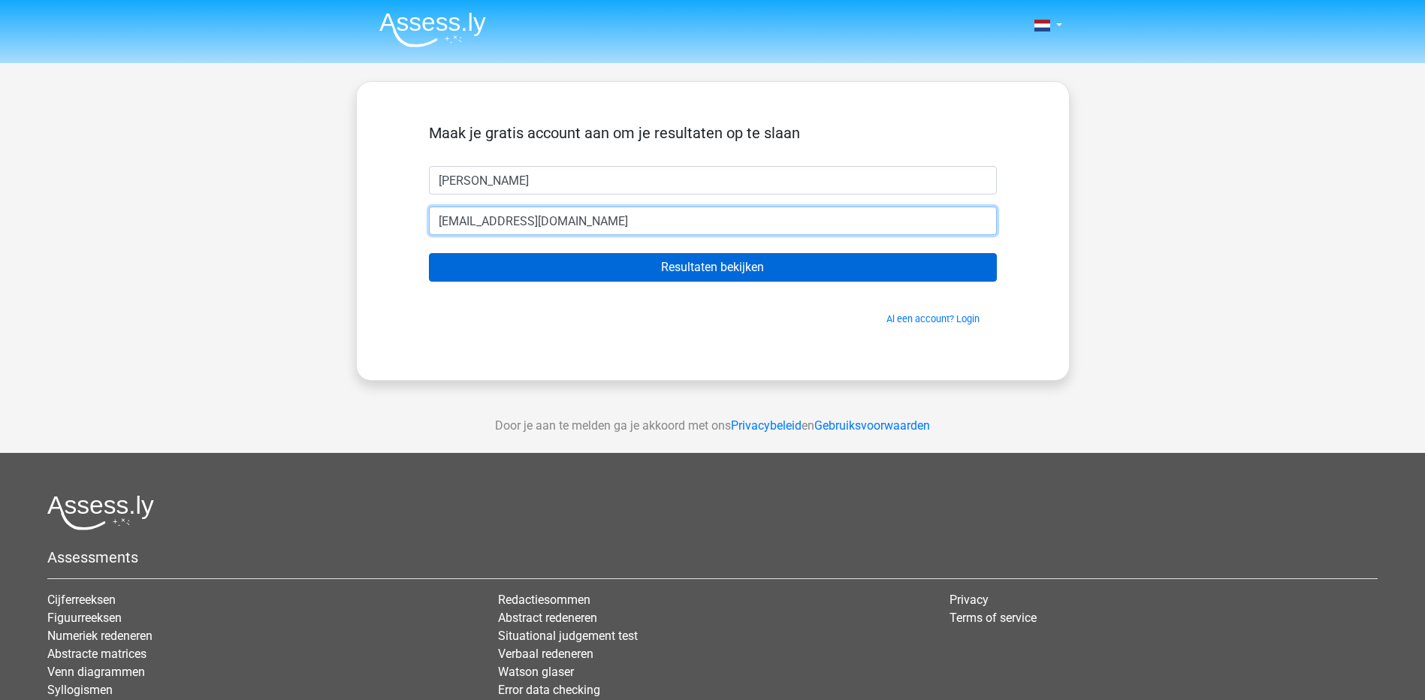
type input "angelalangeveld@hotmail.com"
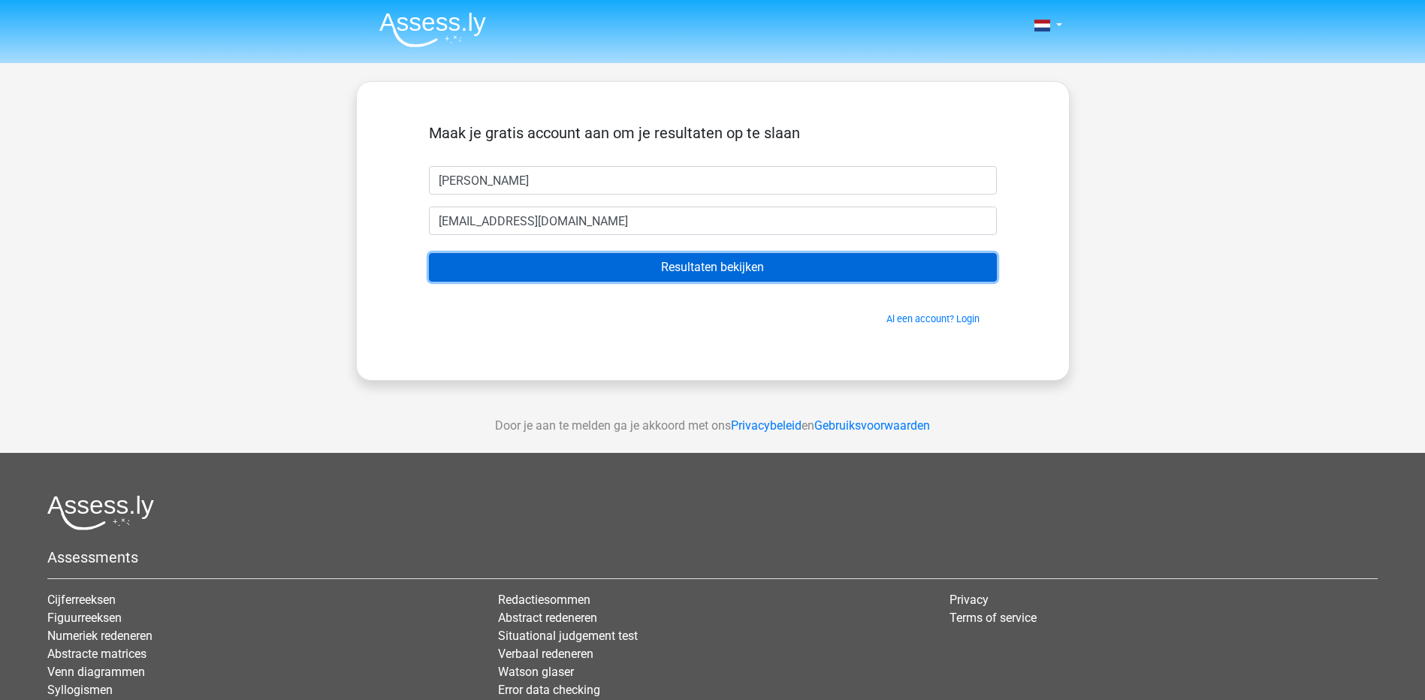
click at [649, 274] on input "Resultaten bekijken" at bounding box center [713, 267] width 568 height 29
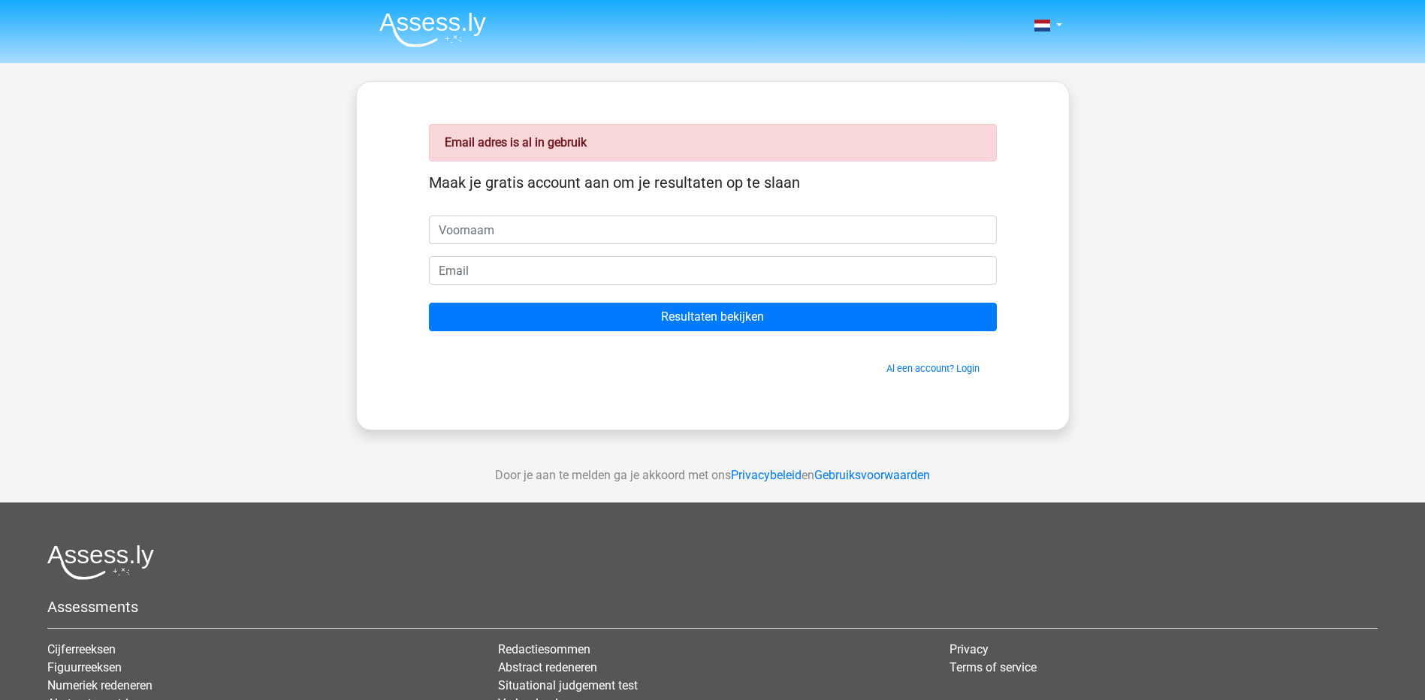
click at [617, 218] on input "text" at bounding box center [713, 230] width 568 height 29
click at [932, 367] on link "Al een account? Login" at bounding box center [932, 368] width 93 height 11
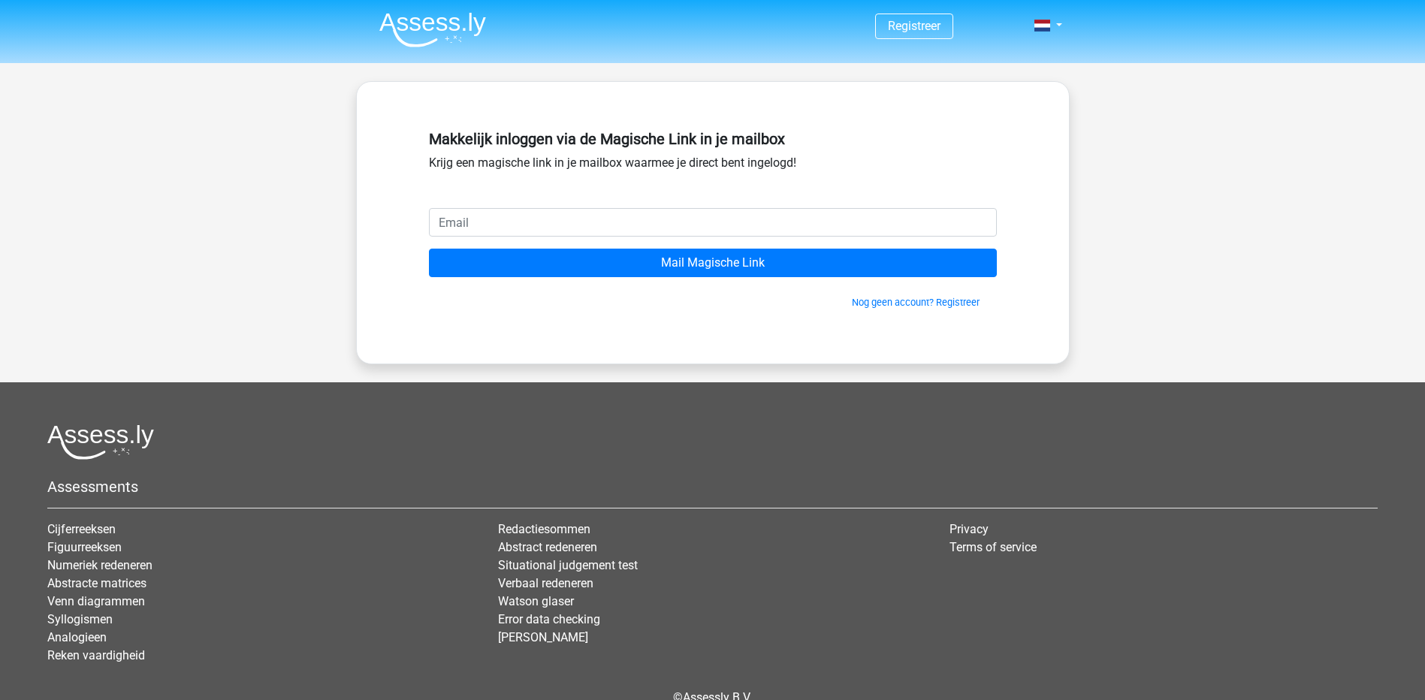
click at [634, 222] on input "email" at bounding box center [713, 222] width 568 height 29
type input "[EMAIL_ADDRESS][DOMAIN_NAME]"
click at [429, 249] on input "Mail Magische Link" at bounding box center [713, 263] width 568 height 29
